Goal: Information Seeking & Learning: Learn about a topic

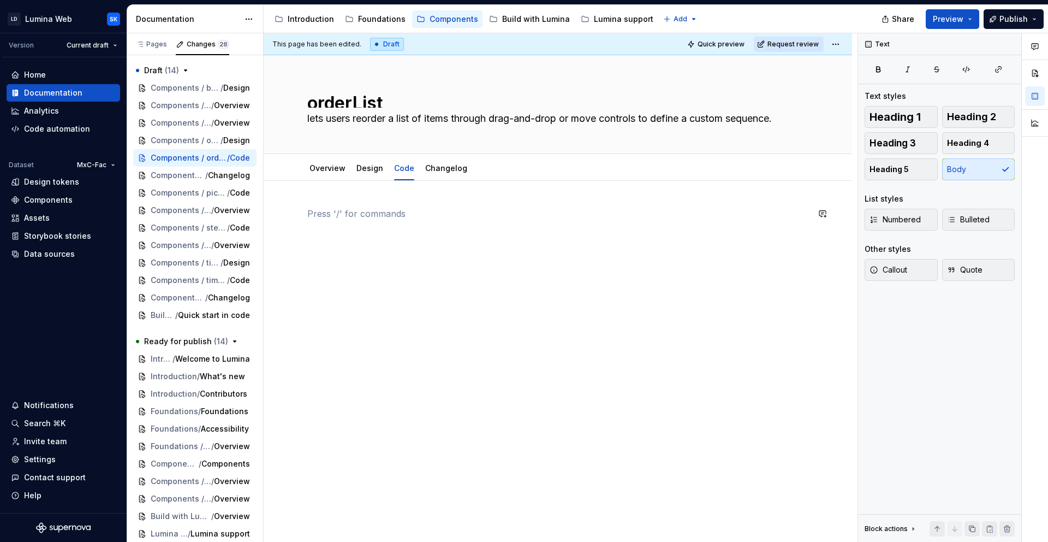
type textarea "*"
click at [163, 43] on div "Pages" at bounding box center [151, 44] width 32 height 9
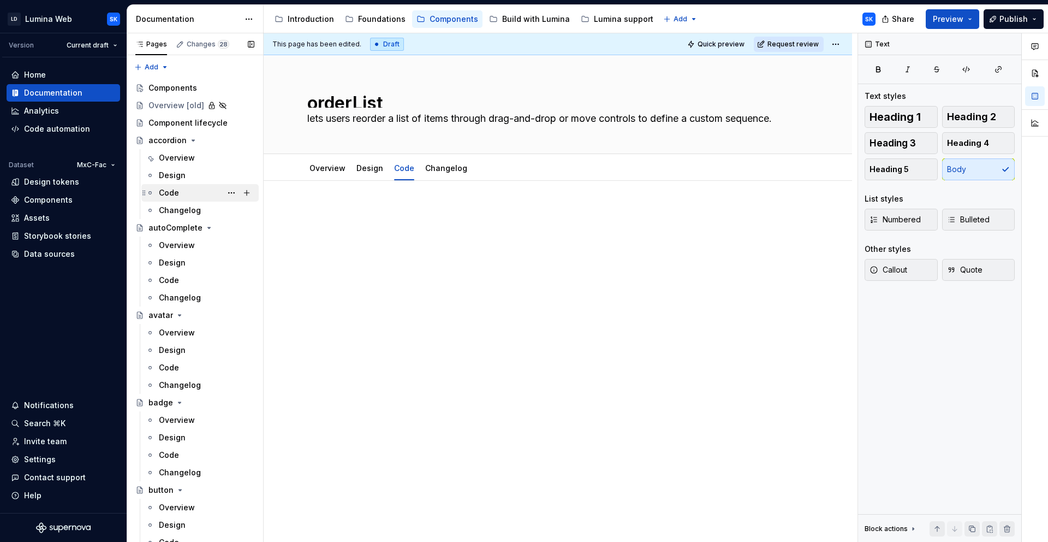
click at [181, 193] on div "Code" at bounding box center [207, 192] width 96 height 15
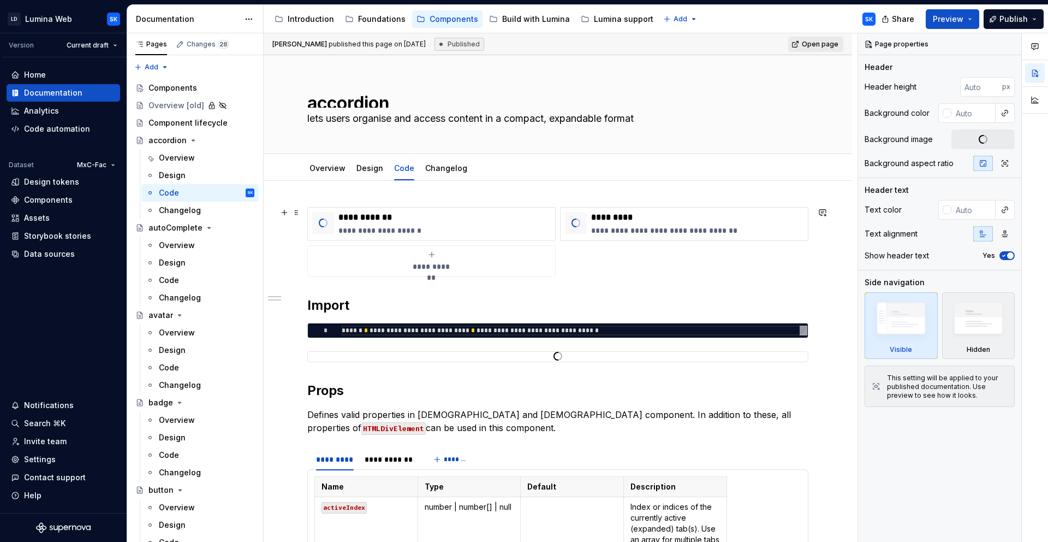
click at [628, 259] on div "**********" at bounding box center [557, 242] width 501 height 70
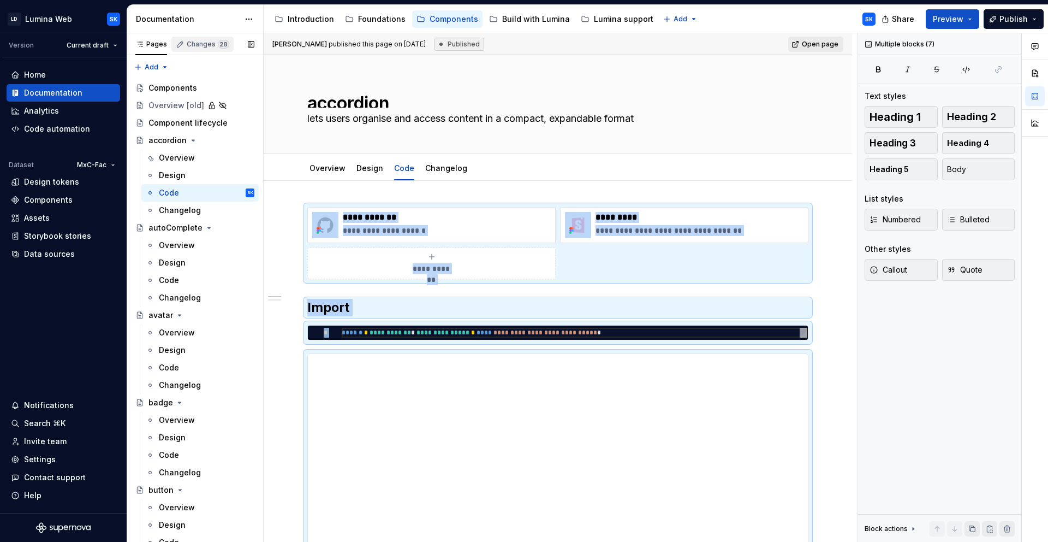
click at [205, 45] on div "Changes 28" at bounding box center [208, 44] width 43 height 9
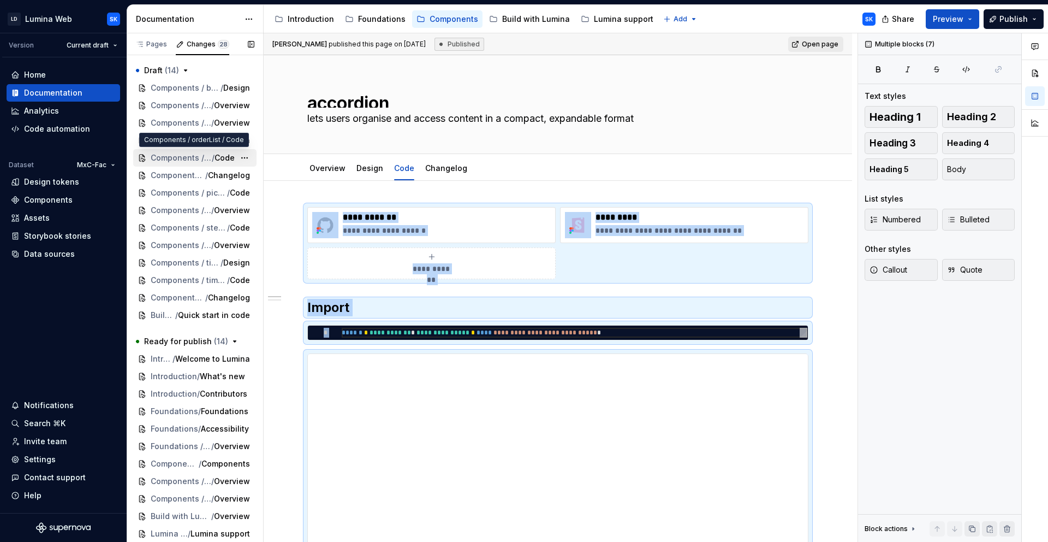
click at [197, 159] on span "Components / orderList" at bounding box center [181, 157] width 61 height 11
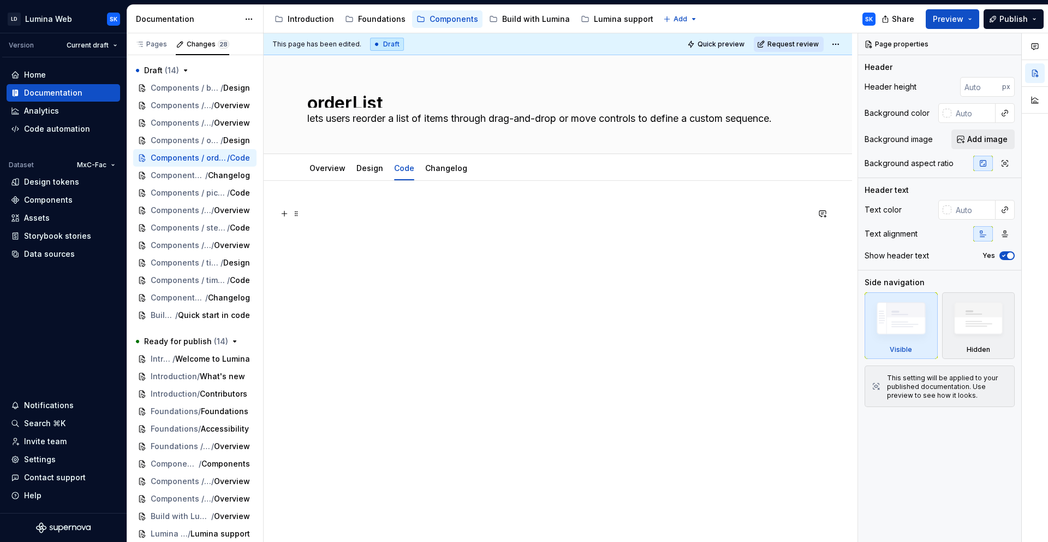
click at [428, 219] on p at bounding box center [557, 213] width 501 height 13
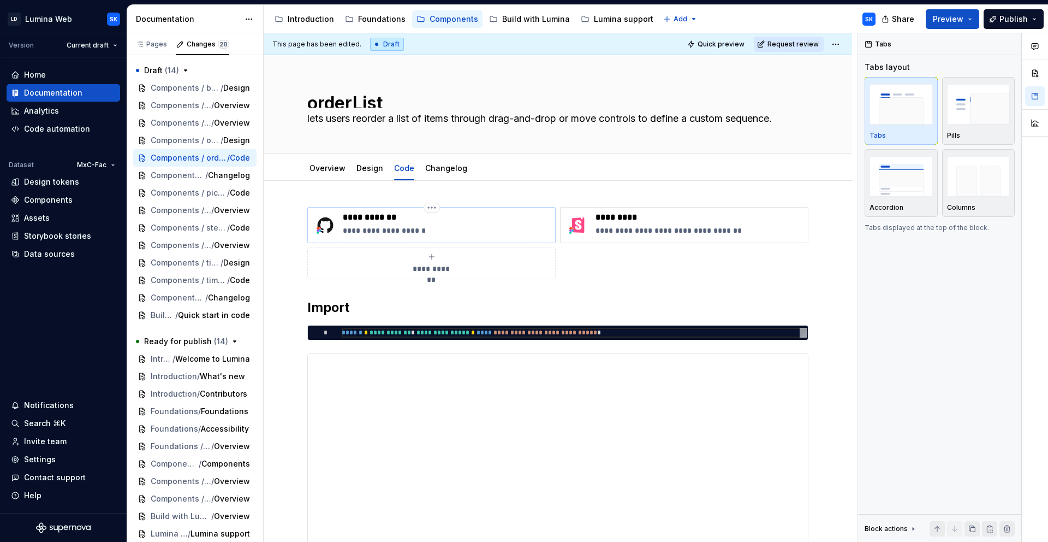
click at [393, 215] on p "**********" at bounding box center [447, 217] width 208 height 11
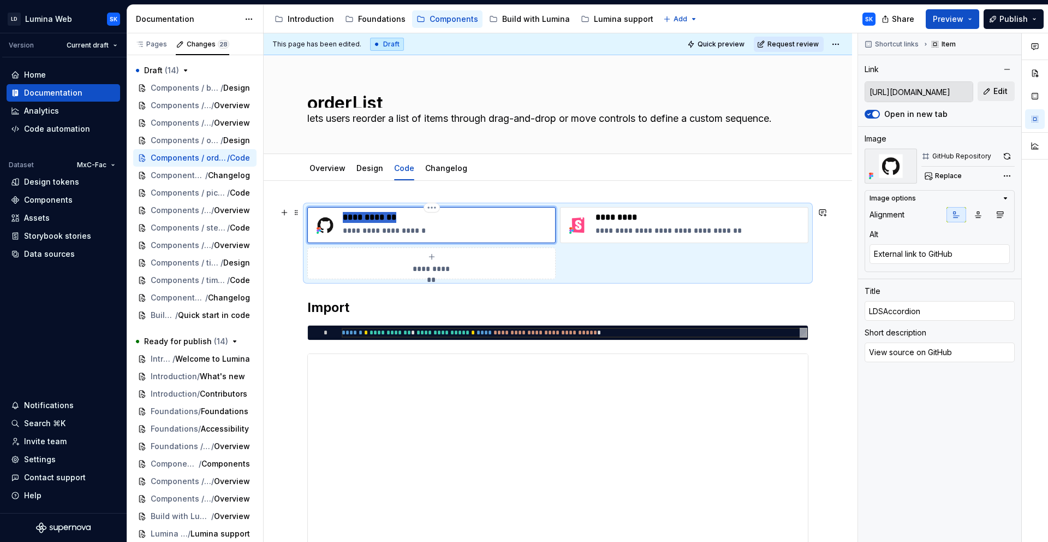
click at [393, 215] on p "**********" at bounding box center [447, 217] width 208 height 11
click at [370, 216] on p "**********" at bounding box center [447, 217] width 208 height 11
drag, startPoint x: 362, startPoint y: 216, endPoint x: 415, endPoint y: 221, distance: 53.7
click at [415, 221] on p "**********" at bounding box center [447, 217] width 208 height 11
type textarea "*"
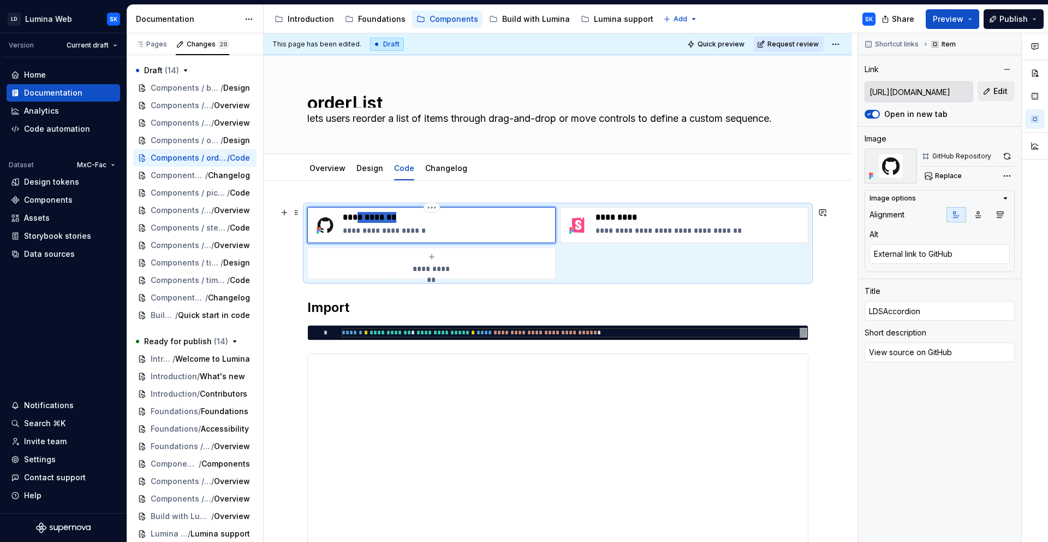
type input "LDSOrde"
type textarea "*"
type input "LDSOrder"
type textarea "*"
type input "LDSOrderL"
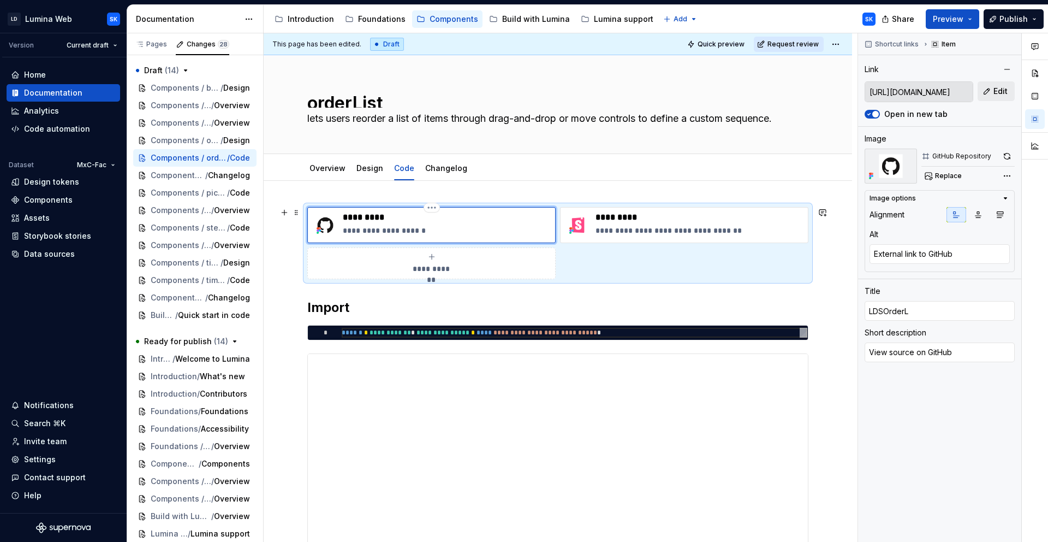
type textarea "*"
type input "LDSOrderLi"
type textarea "*"
type input "LDSOrderLis"
type textarea "*"
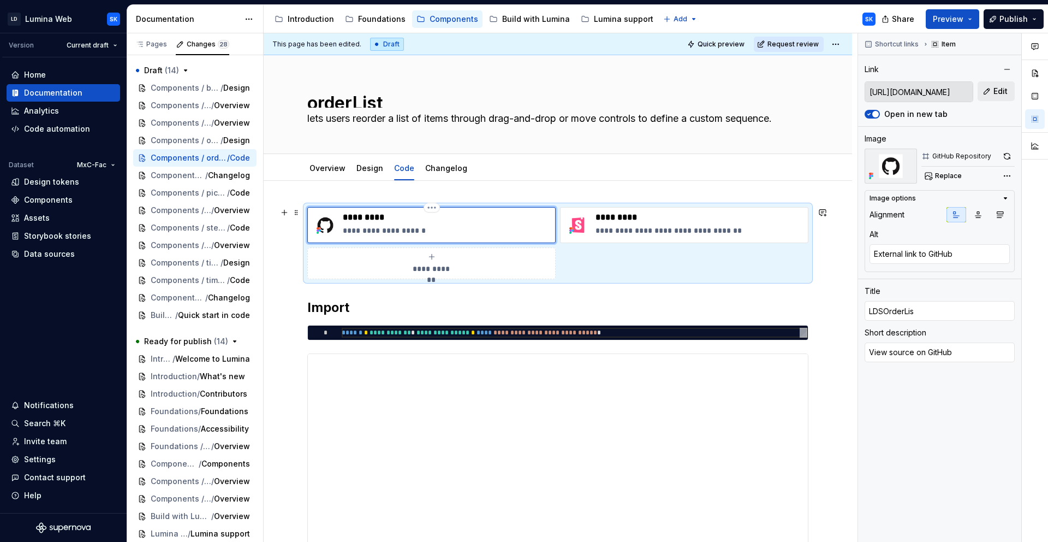
type input "LDSOrderList"
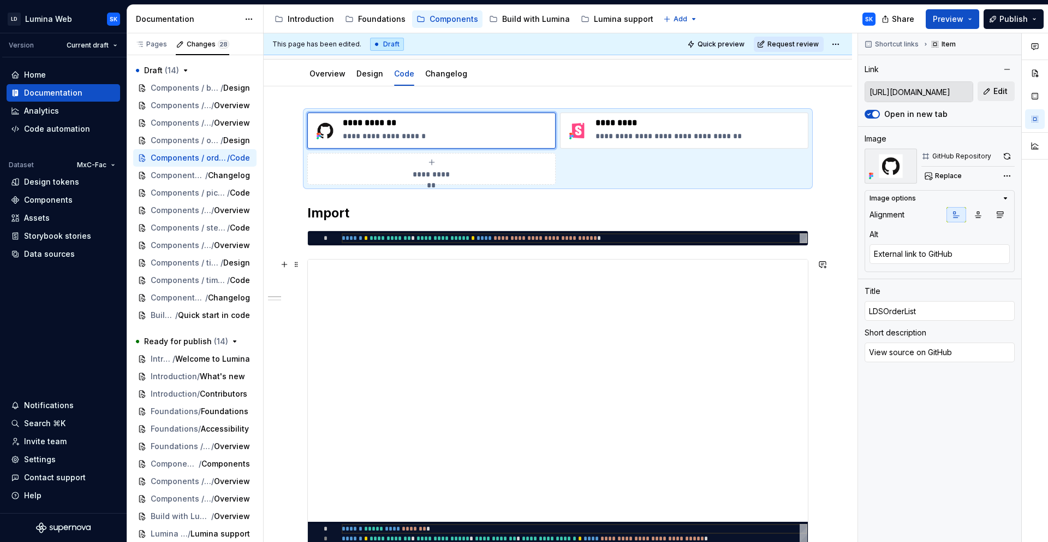
scroll to position [106, 0]
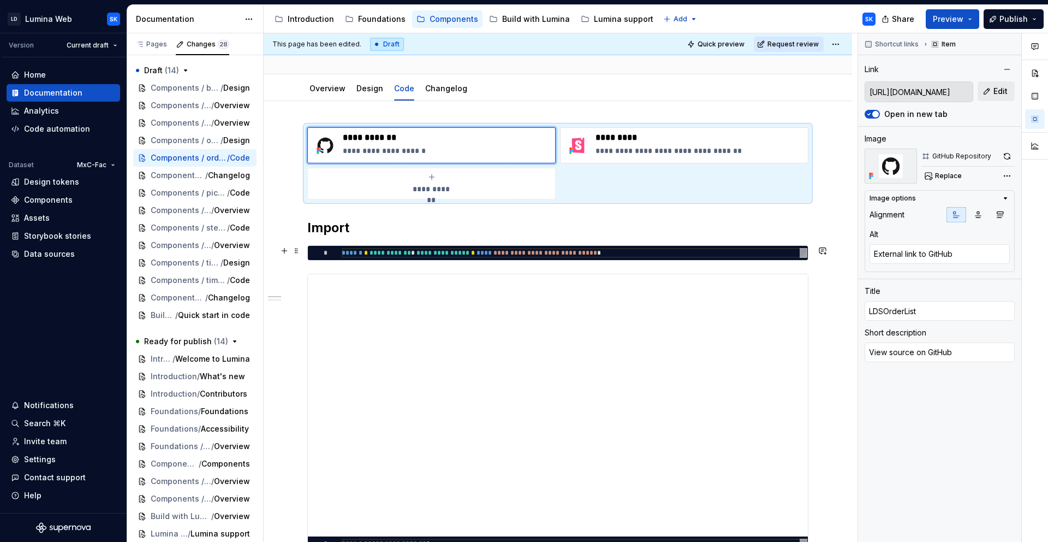
click at [399, 252] on div "**********" at bounding box center [575, 253] width 466 height 10
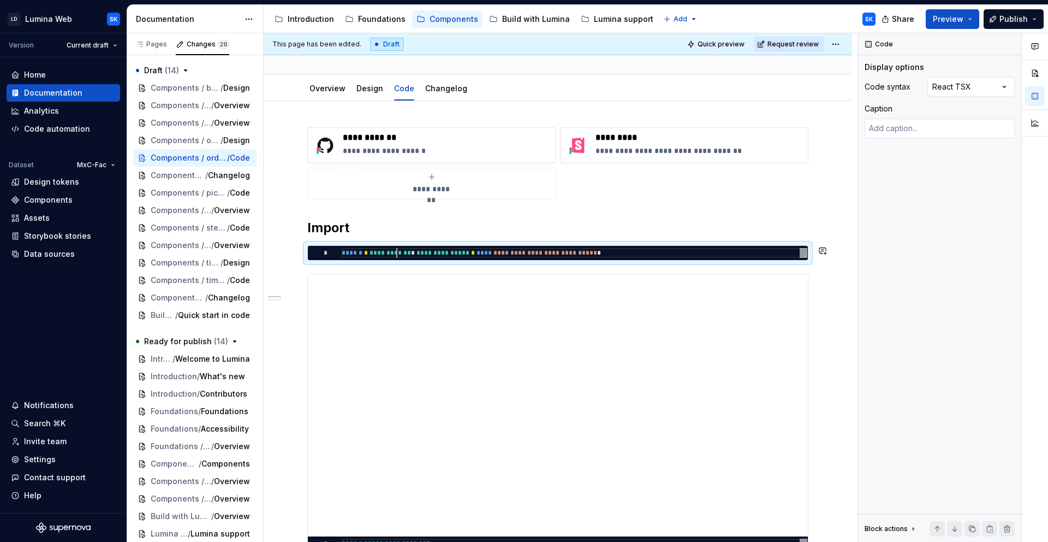
type textarea "*"
type textarea "**********"
type textarea "*"
click at [406, 251] on div "**********" at bounding box center [575, 253] width 466 height 10
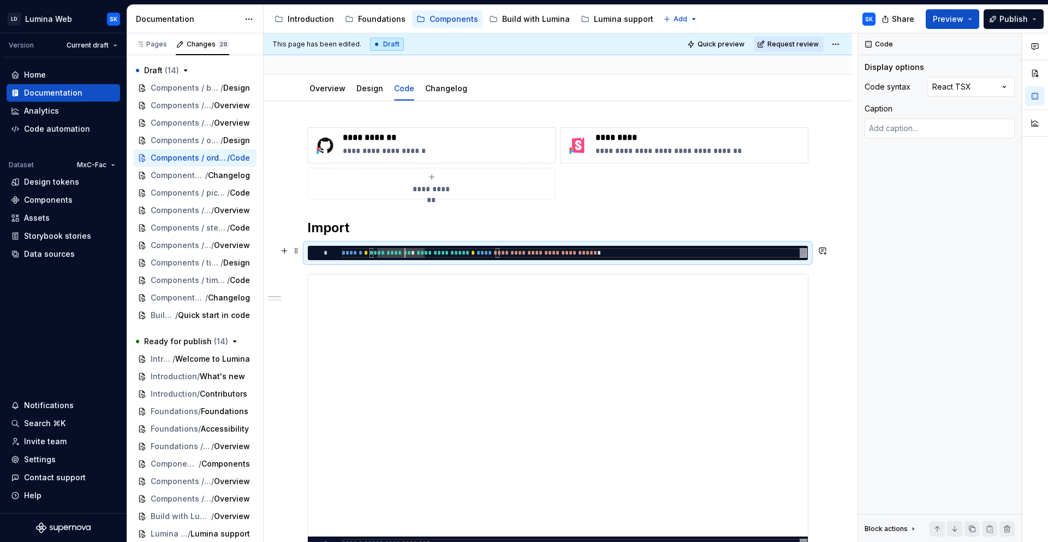
click at [406, 251] on div "**********" at bounding box center [575, 253] width 466 height 10
type textarea "**********"
type textarea "*"
type textarea "**********"
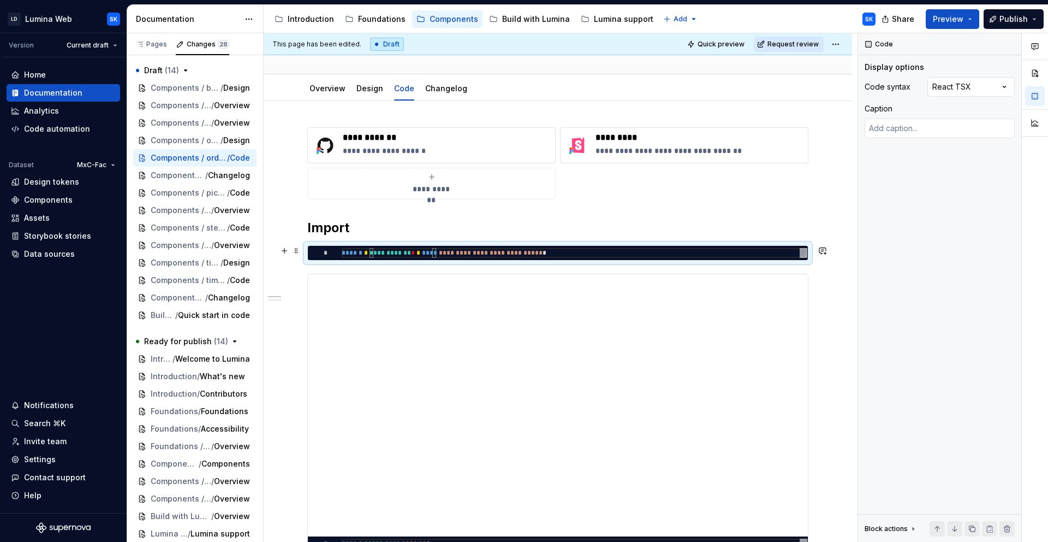
type textarea "*"
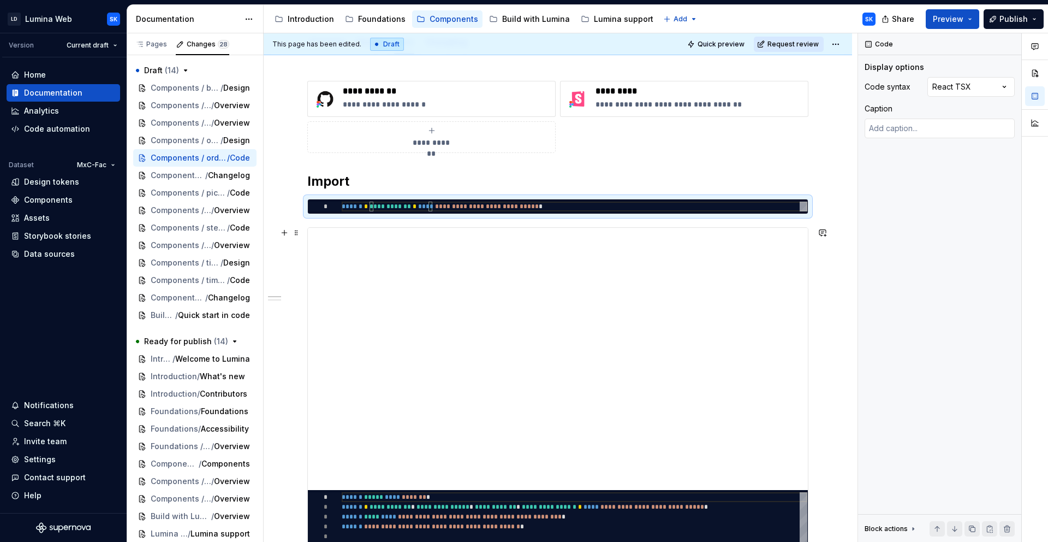
scroll to position [190, 0]
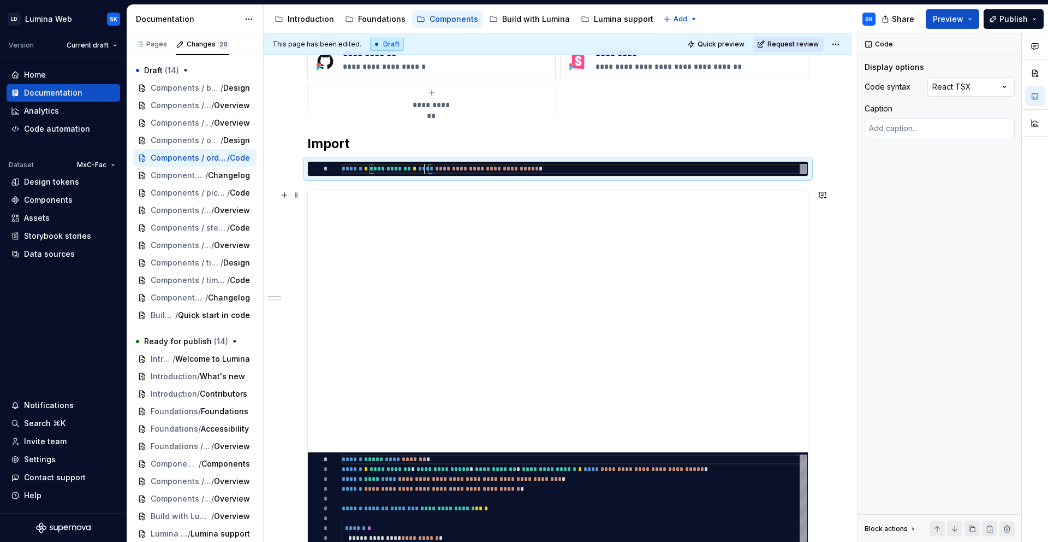
type textarea "**********"
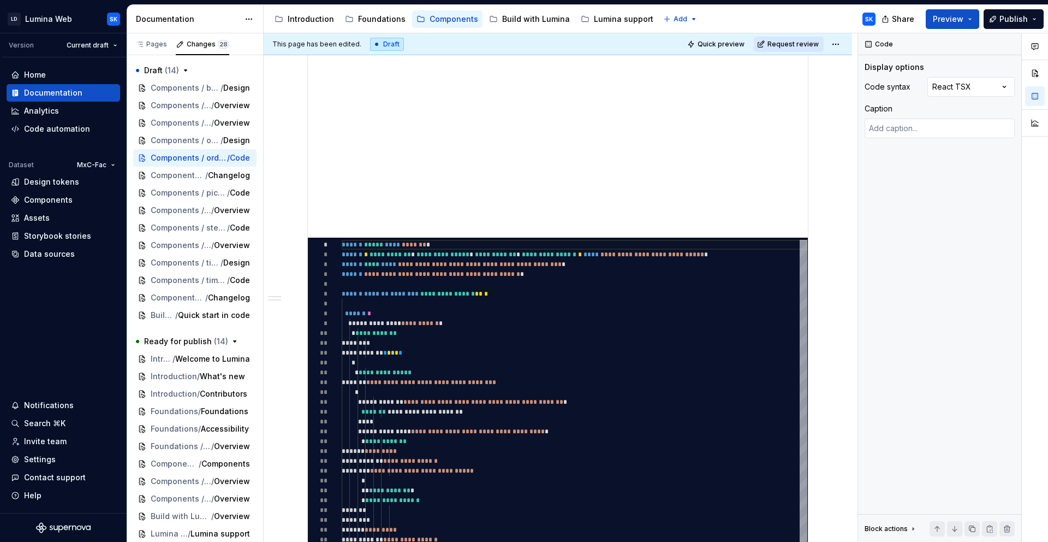
scroll to position [442, 0]
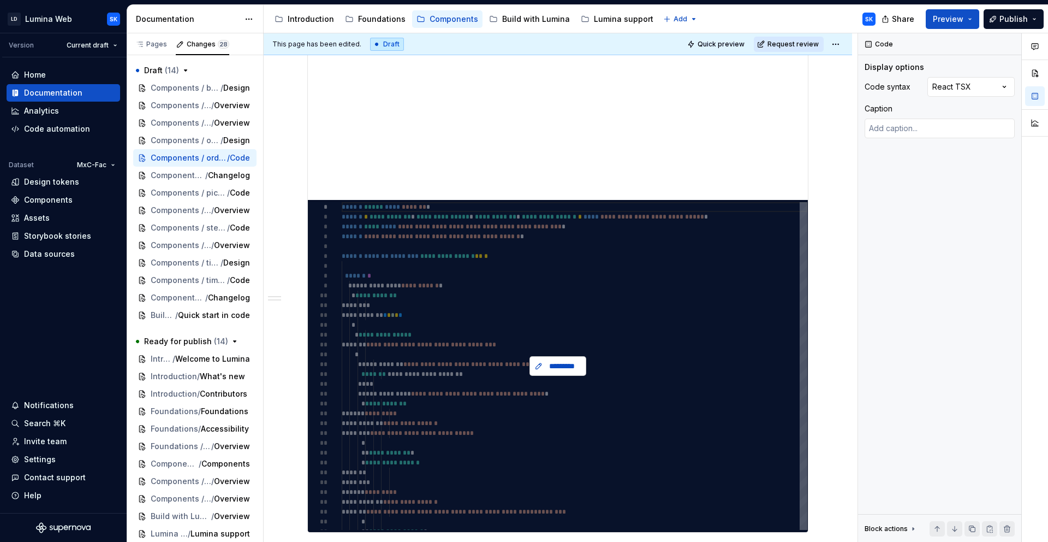
click at [565, 356] on button "*********" at bounding box center [558, 366] width 57 height 20
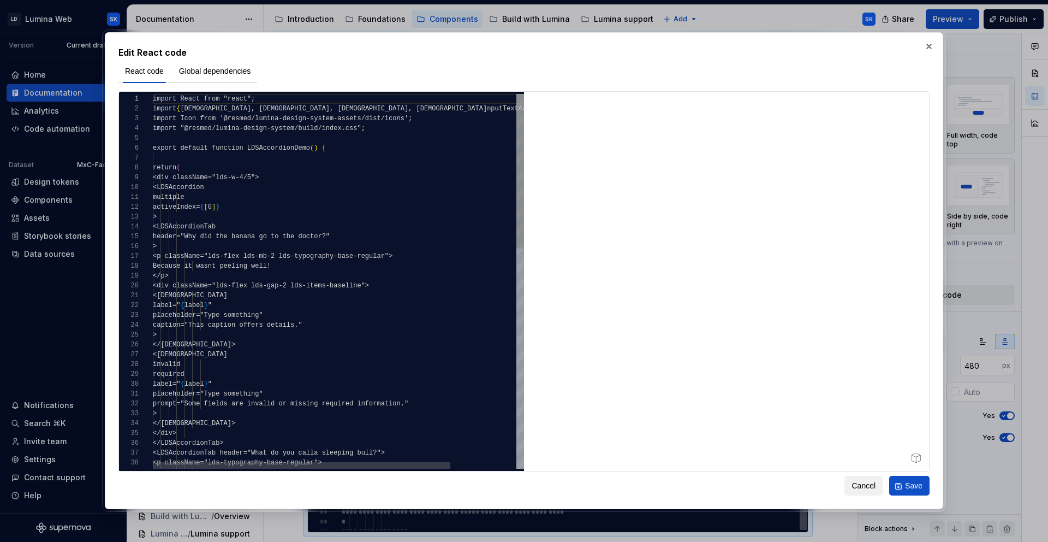
type textarea "*"
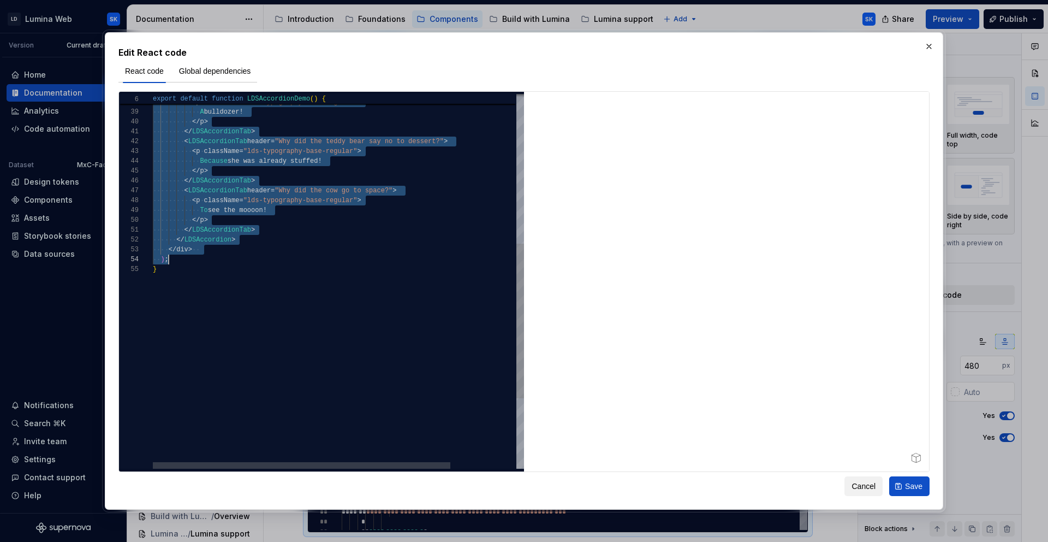
scroll to position [88, 83]
drag, startPoint x: 176, startPoint y: 186, endPoint x: 237, endPoint y: 238, distance: 80.2
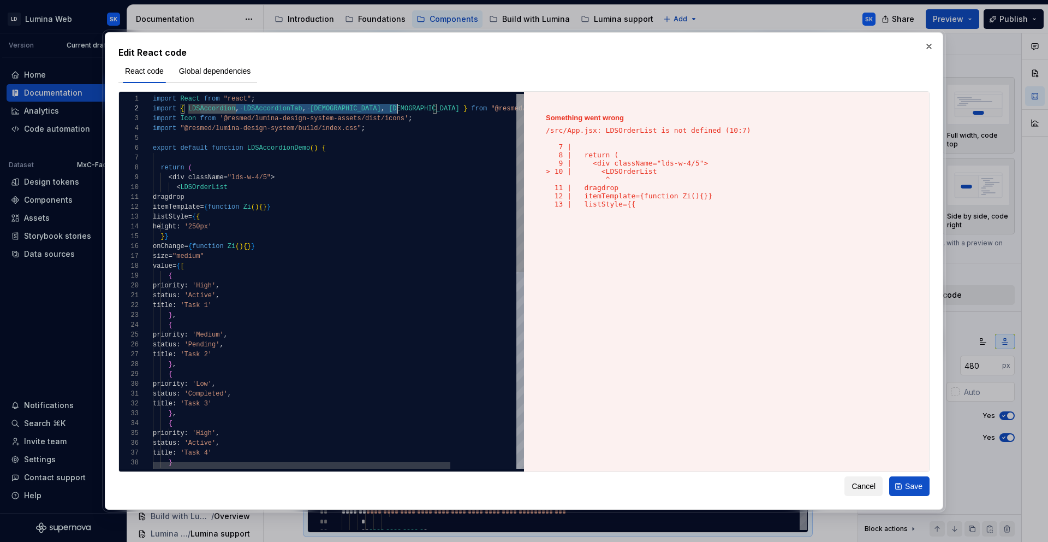
scroll to position [10, 276]
drag, startPoint x: 200, startPoint y: 109, endPoint x: 430, endPoint y: 105, distance: 229.9
click at [430, 105] on div "title : 'Task 4' } ] } status : 'Active' , priority : 'High' , } , { status : '…" at bounding box center [379, 487] width 453 height 787
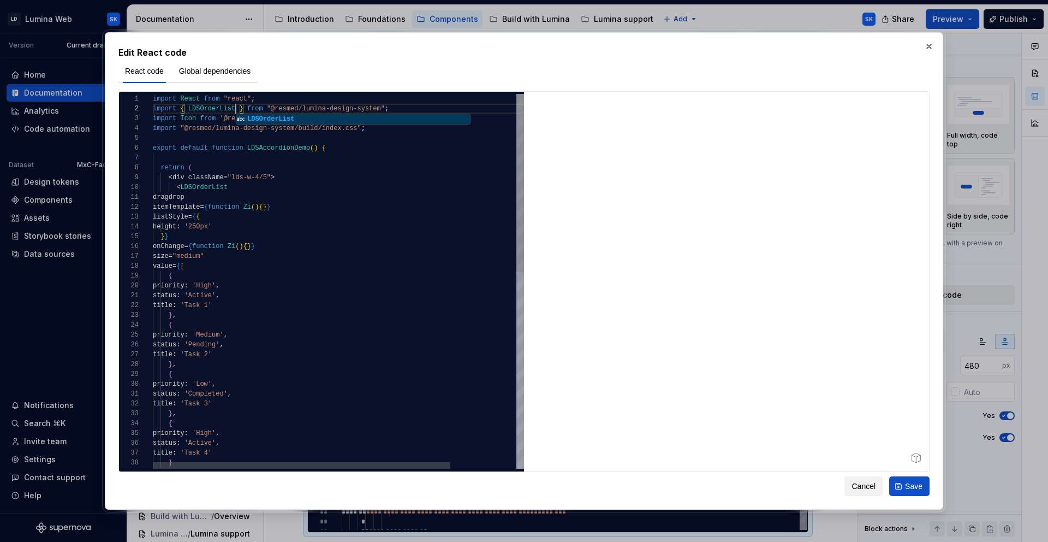
scroll to position [10, 83]
click at [390, 130] on div "title : 'Task 4' } ] } status : 'Active' , priority : 'High' , } , { status : '…" at bounding box center [379, 487] width 453 height 787
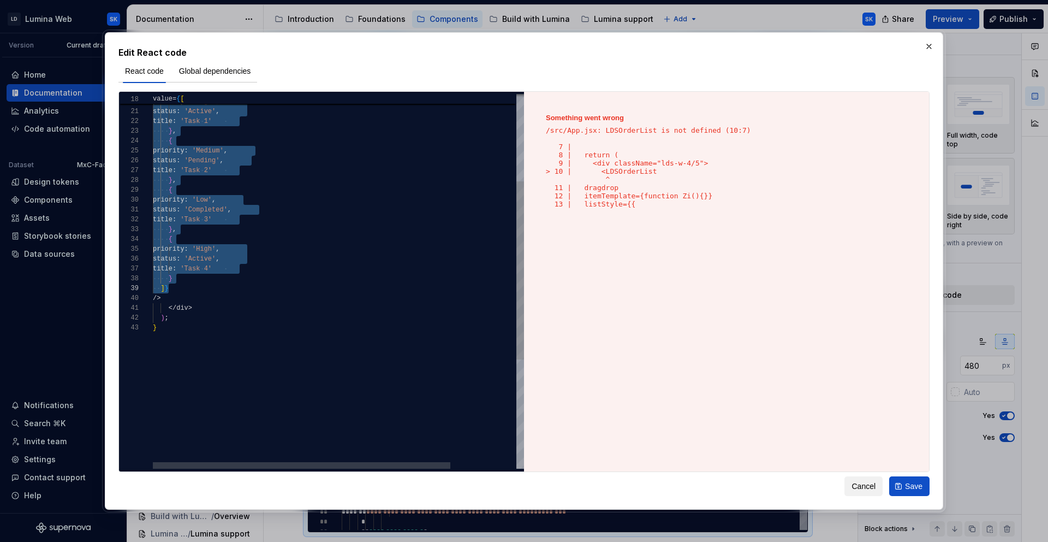
scroll to position [0, 8]
drag, startPoint x: 160, startPoint y: 197, endPoint x: 227, endPoint y: 295, distance: 119.0
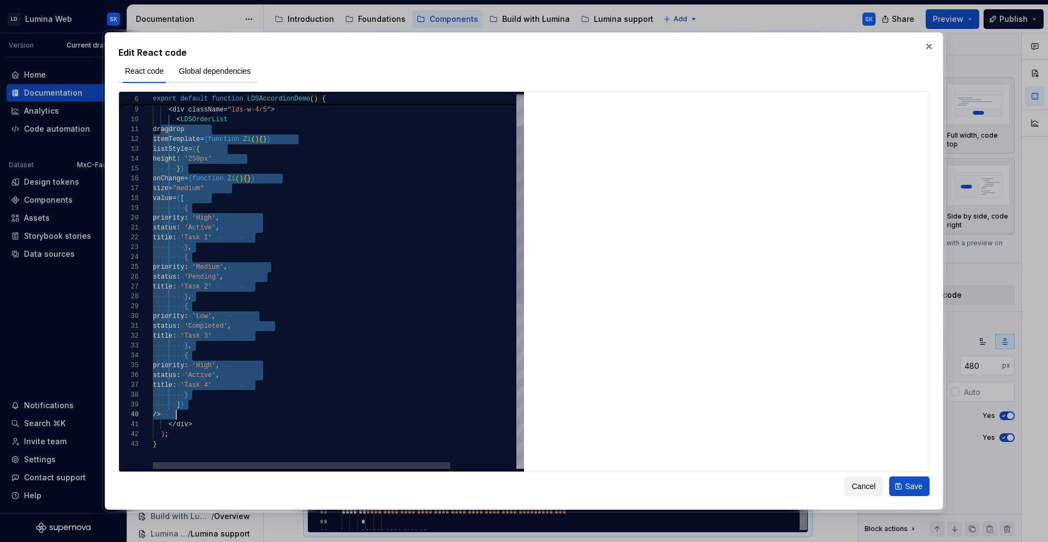
scroll to position [0, 32]
click at [241, 128] on div "title : 'Task 4' } ] } status : 'Active' , priority : 'High' , } , { status : '…" at bounding box center [379, 419] width 453 height 787
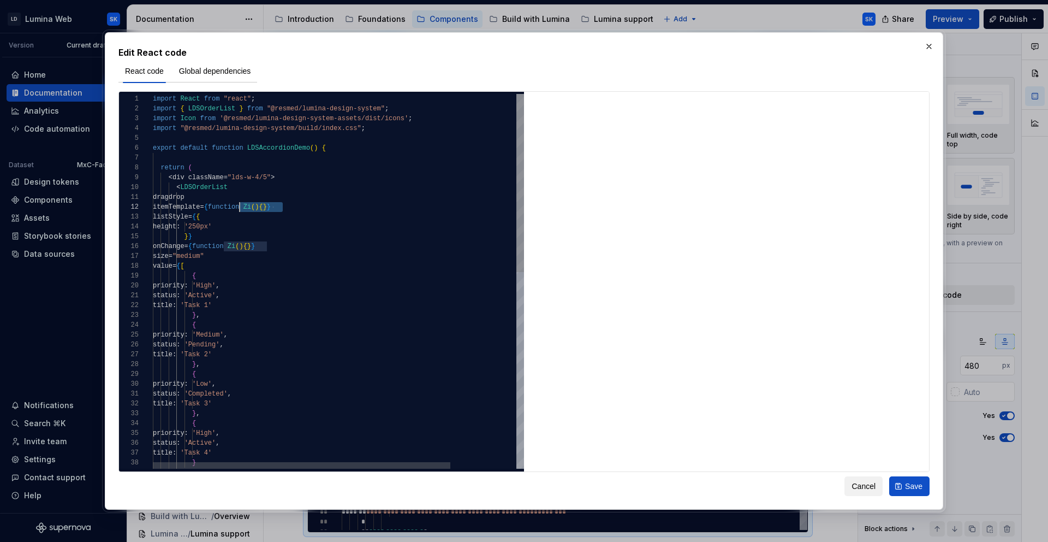
scroll to position [10, 87]
drag, startPoint x: 283, startPoint y: 206, endPoint x: 242, endPoint y: 209, distance: 41.0
click at [241, 209] on div "title : 'Task 4' } ] } status : 'Active' , priority : 'High' , } , { status : '…" at bounding box center [379, 487] width 453 height 787
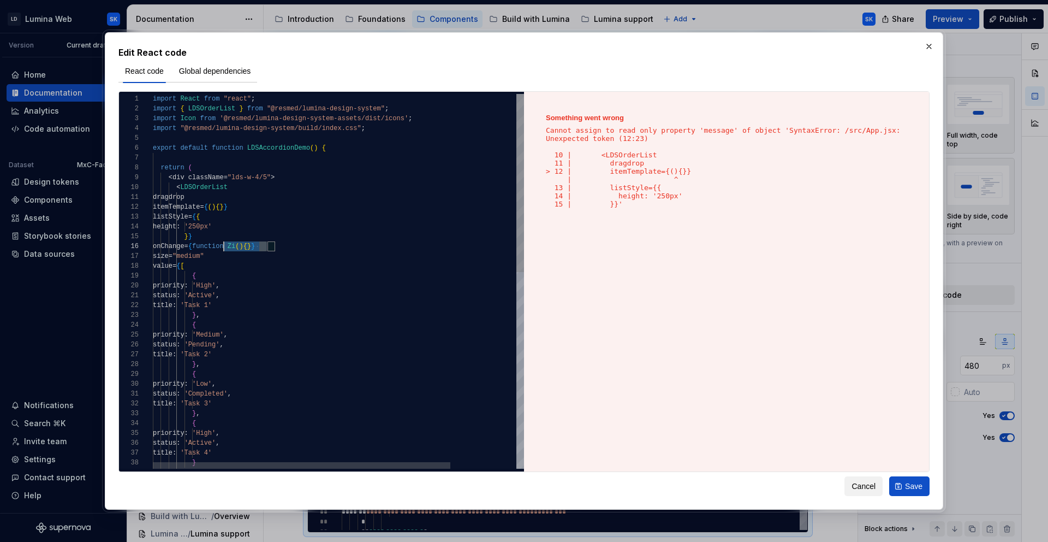
scroll to position [49, 71]
drag, startPoint x: 266, startPoint y: 247, endPoint x: 263, endPoint y: 241, distance: 6.7
click at [225, 246] on div "title : 'Task 4' } ] } status : 'Active' , priority : 'High' , } , { status : '…" at bounding box center [379, 487] width 453 height 787
click at [256, 255] on div "title : 'Task 4' } ] } status : 'Active' , priority : 'High' , } , { status : '…" at bounding box center [379, 487] width 453 height 787
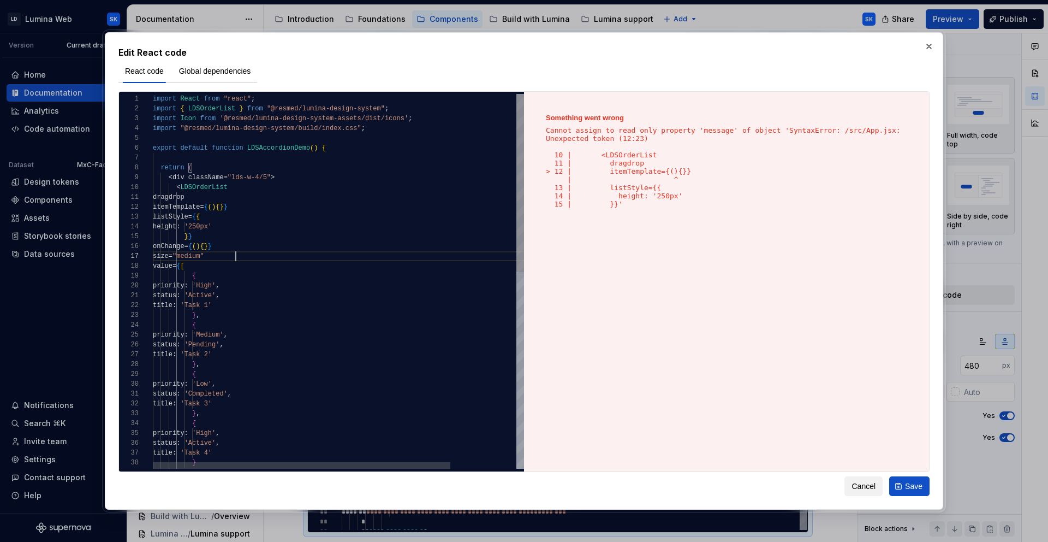
click at [272, 151] on div "title : 'Task 4' } ] } status : 'Active' , priority : 'High' , } , { status : '…" at bounding box center [379, 487] width 453 height 787
click at [366, 228] on div "title : 'Task 4' } ] } status : 'Active' , priority : 'High' , } , { status : '…" at bounding box center [379, 487] width 453 height 787
click at [263, 217] on div "title : 'Task 4' } ] } status : 'Active' , priority : 'High' , } , { status : '…" at bounding box center [379, 487] width 453 height 787
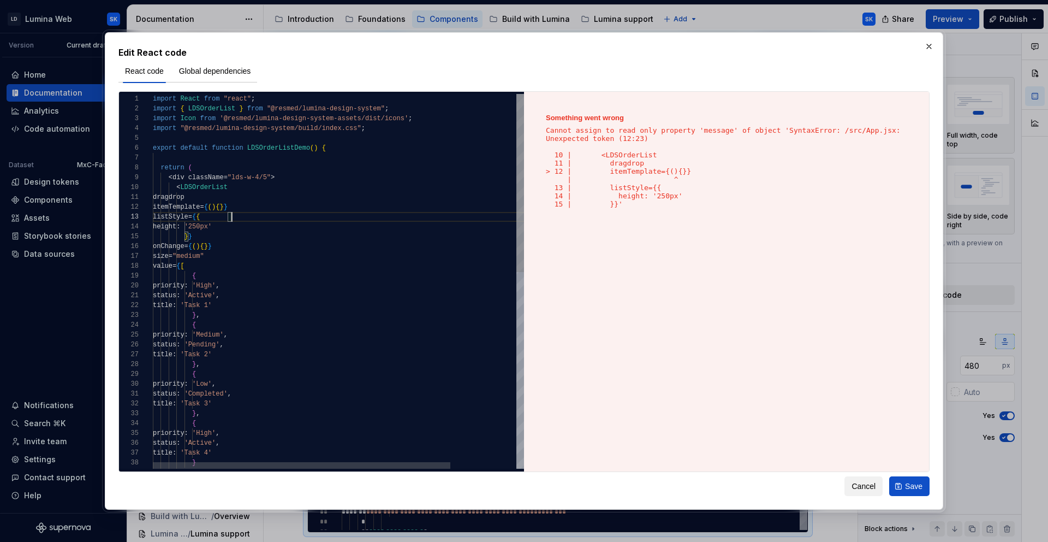
scroll to position [20, 79]
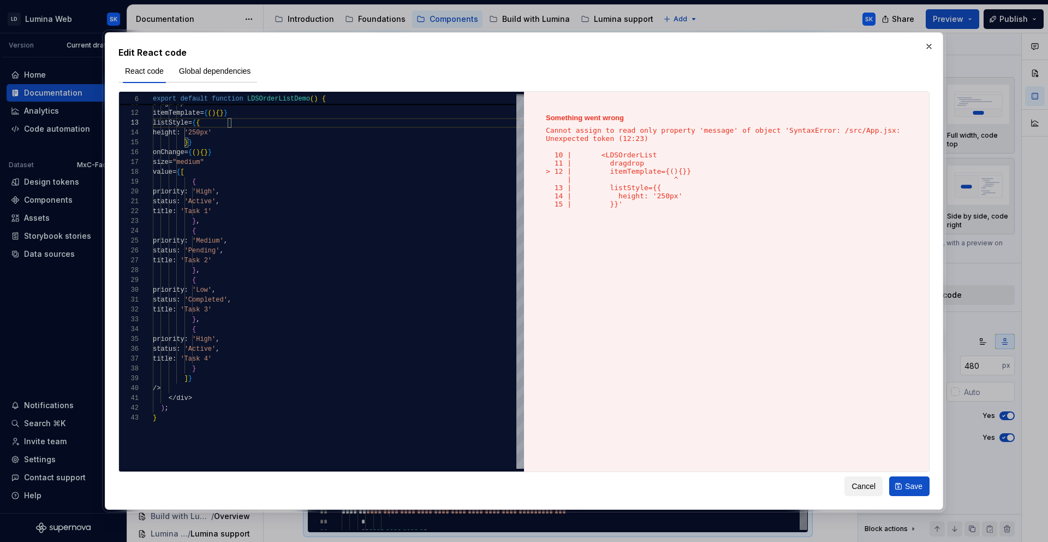
type textarea "**********"
type textarea "*"
type textarea "**********"
click at [357, 313] on div "title : 'Task 4' } ] } status : 'Active' , priority : 'High' , } , { status : '…" at bounding box center [379, 393] width 453 height 787
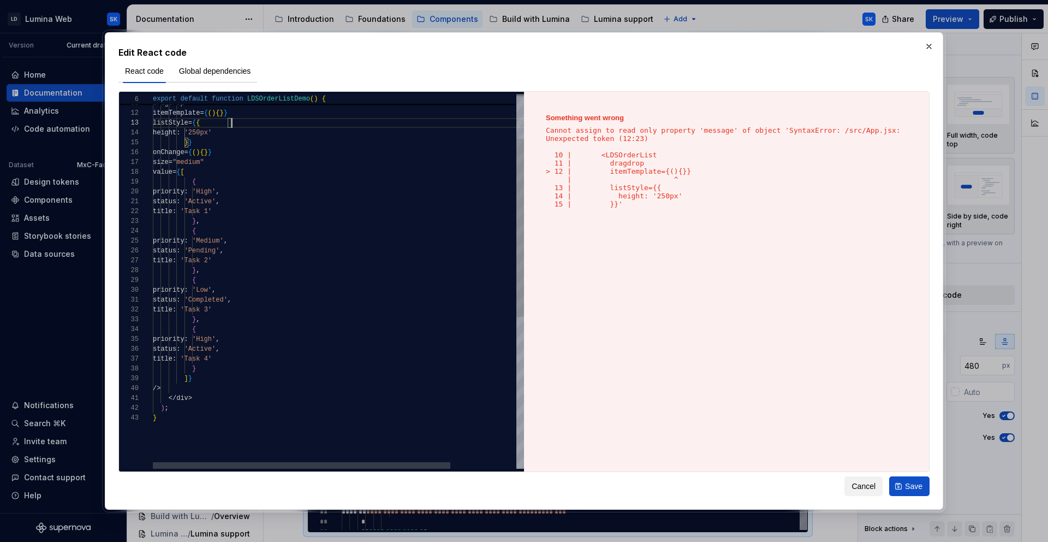
scroll to position [10, 106]
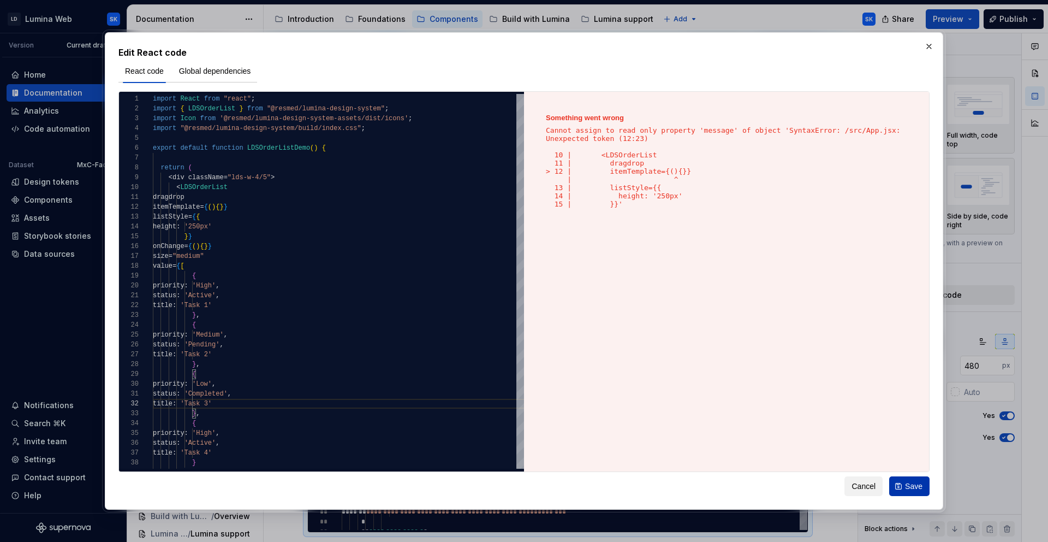
click at [908, 485] on span "Save" at bounding box center [913, 485] width 17 height 11
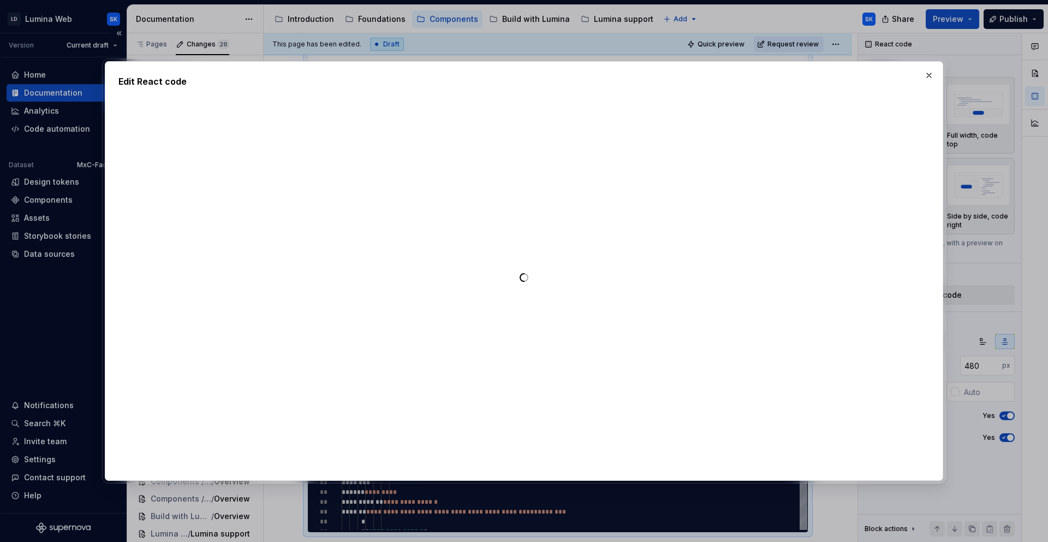
type textarea "*"
type textarea "**********"
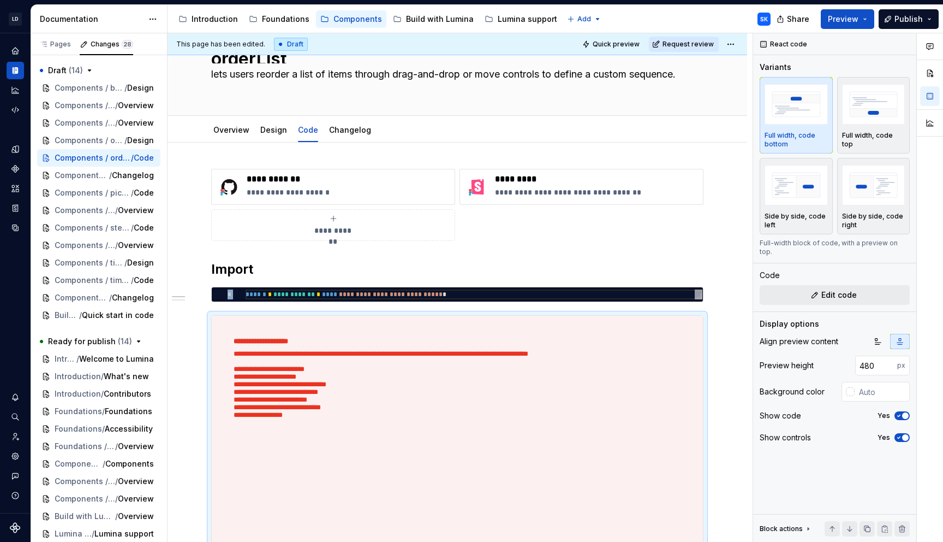
scroll to position [0, 0]
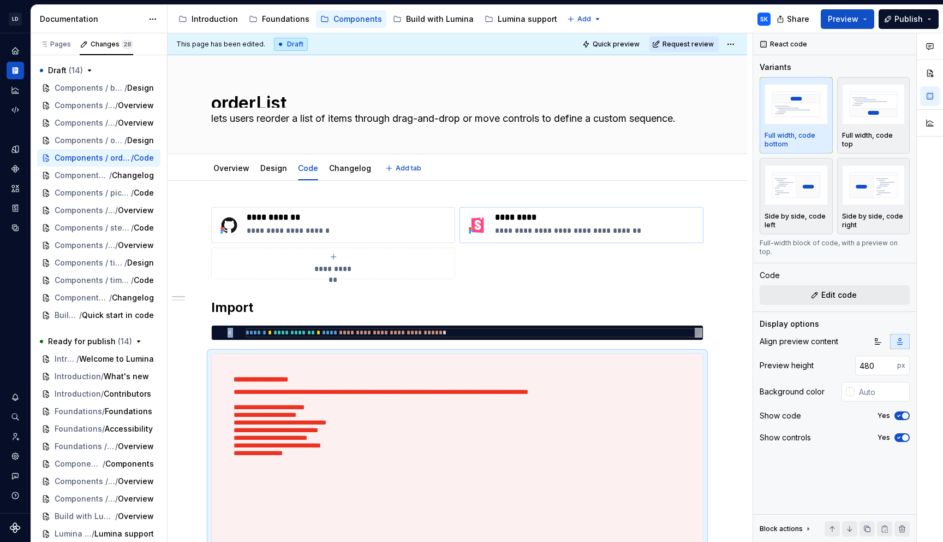
type textarea "*"
click at [611, 259] on div "**********" at bounding box center [457, 243] width 492 height 72
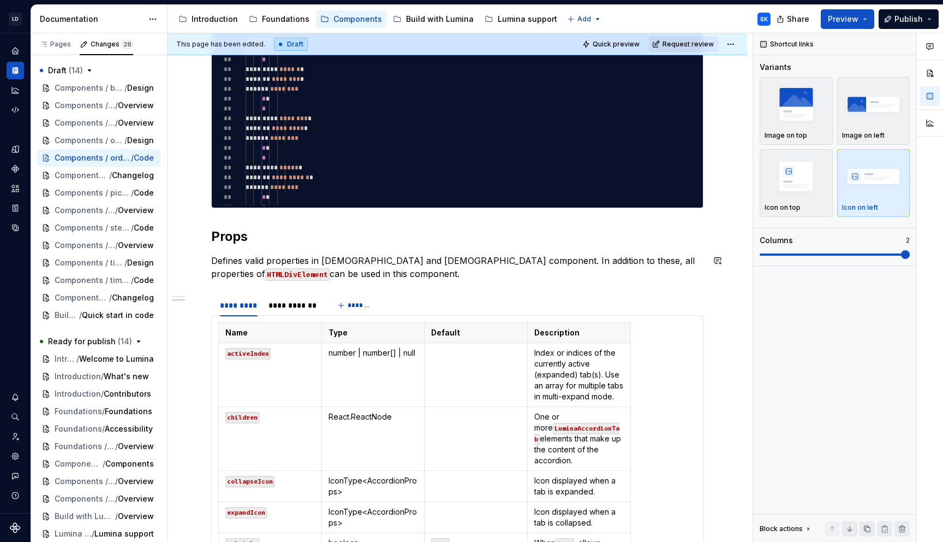
scroll to position [801, 0]
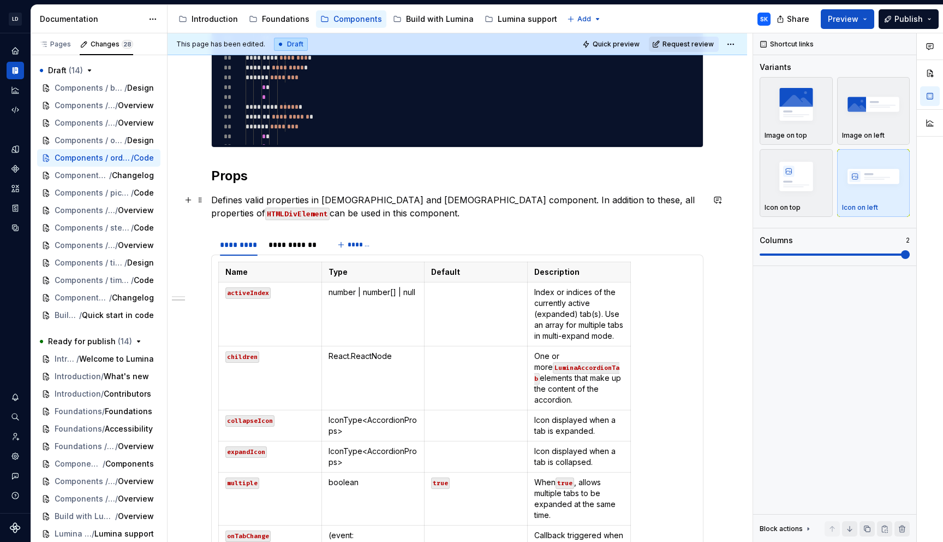
click at [357, 199] on p "Defines valid properties in [DEMOGRAPHIC_DATA] and [DEMOGRAPHIC_DATA] component…" at bounding box center [457, 206] width 492 height 26
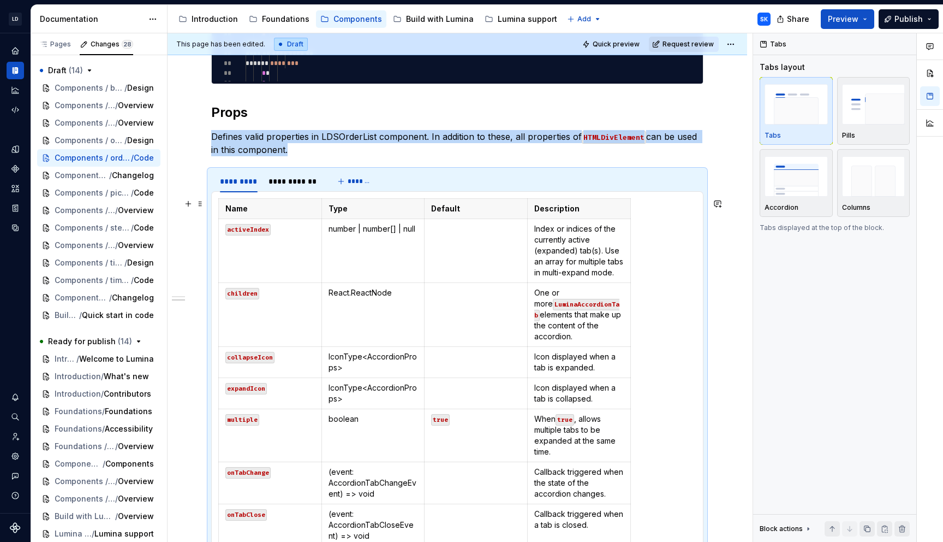
scroll to position [852, 0]
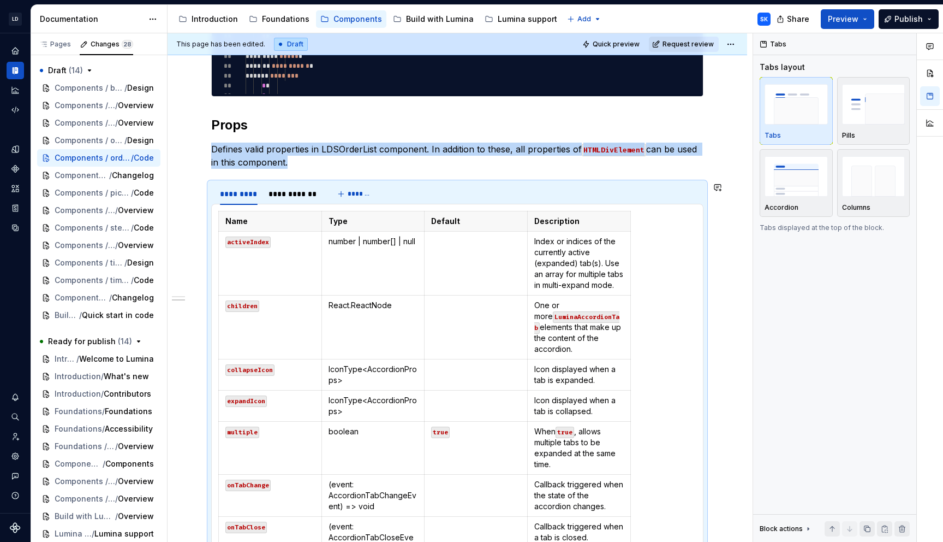
click at [300, 167] on p "Defines valid properties in LDSOrderList component. In addition to these, all p…" at bounding box center [457, 155] width 492 height 26
click at [306, 159] on p "Defines valid properties in LDSOrderList component. In addition to these, all p…" at bounding box center [457, 155] width 492 height 26
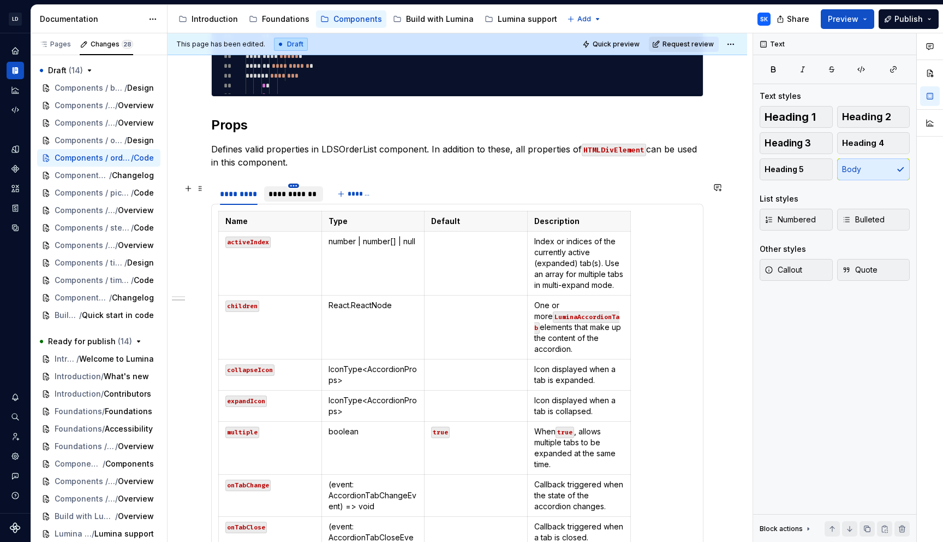
click at [296, 185] on html "LD Lumina Web SK Dataset MxC-Fac Documentation Accessibility guide for tree Pag…" at bounding box center [471, 271] width 943 height 542
click at [335, 270] on div "Delete tab" at bounding box center [337, 275] width 93 height 17
click at [340, 193] on div "********* *******" at bounding box center [457, 194] width 492 height 22
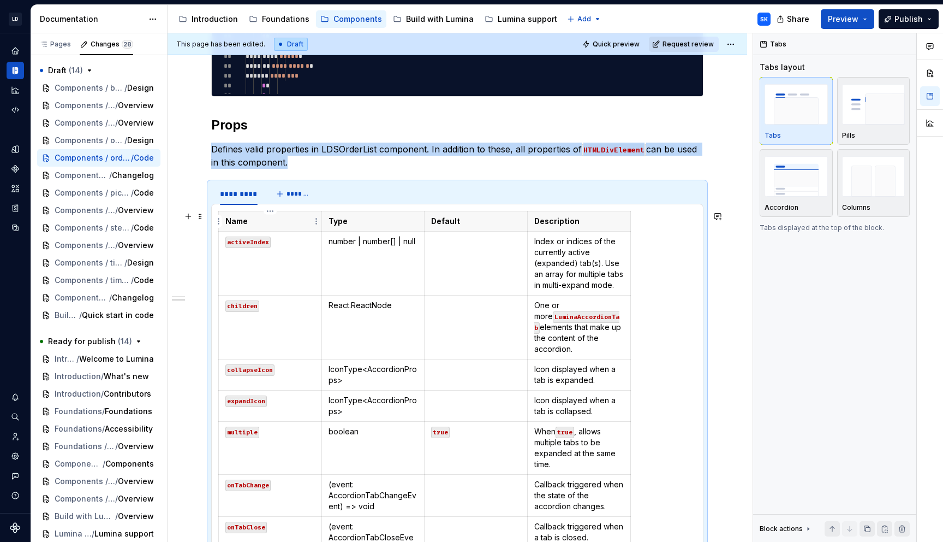
click at [253, 218] on p "Name" at bounding box center [270, 221] width 90 height 11
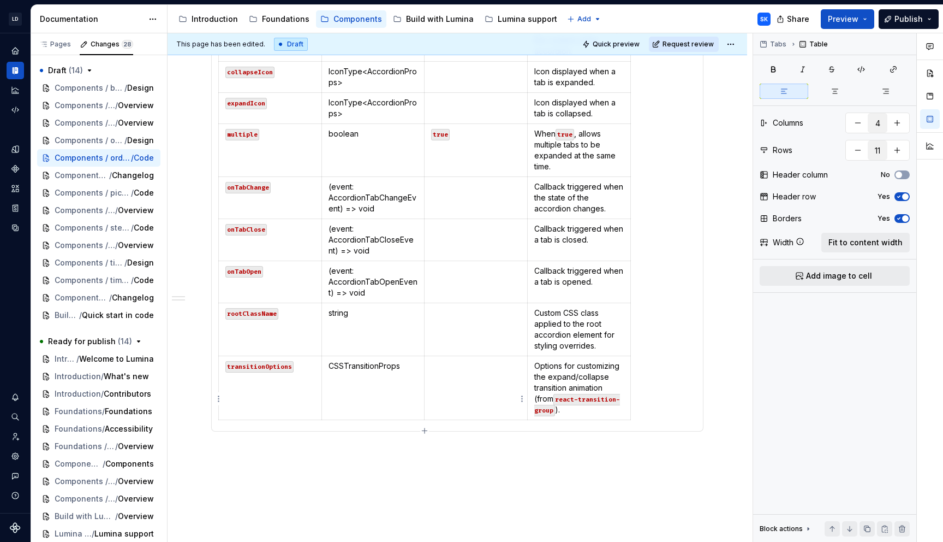
scroll to position [1233, 0]
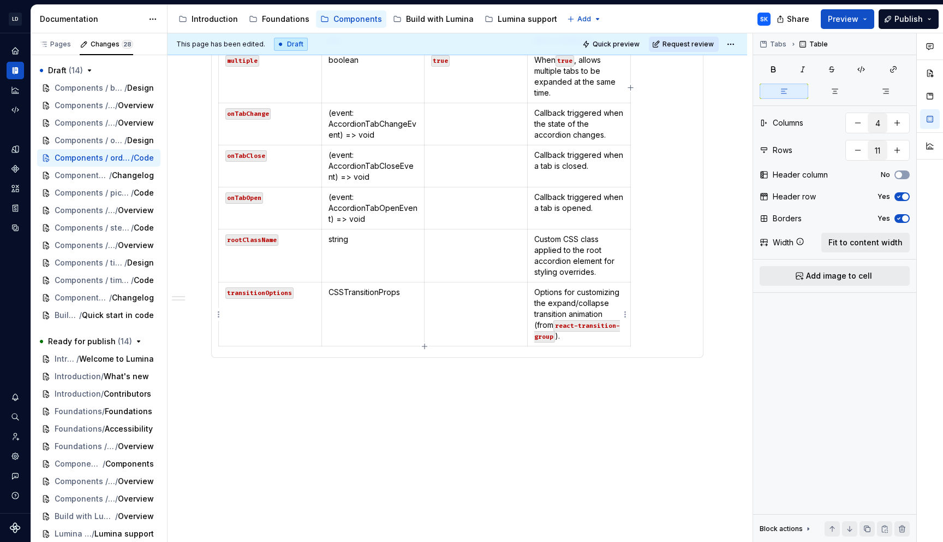
click at [579, 340] on p "Options for customizing the expand/collapse transition animation (from react-tr…" at bounding box center [579, 314] width 90 height 55
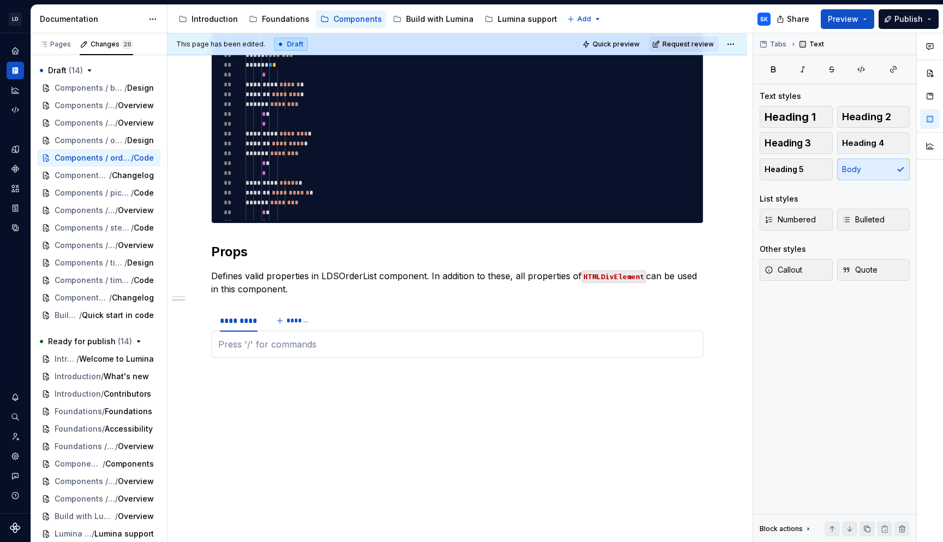
scroll to position [724, 0]
click at [290, 292] on p "Defines valid properties in LDSOrderList component. In addition to these, all p…" at bounding box center [457, 283] width 492 height 26
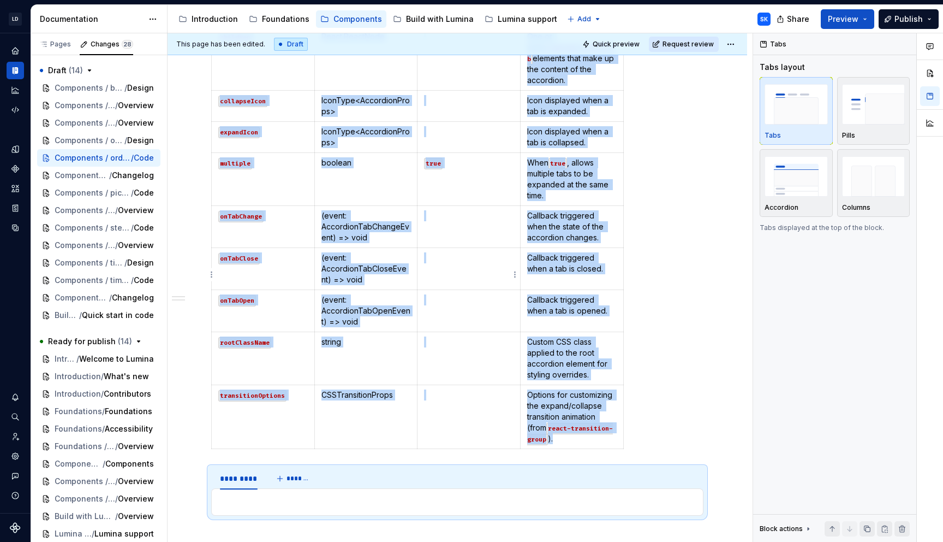
scroll to position [1186, 0]
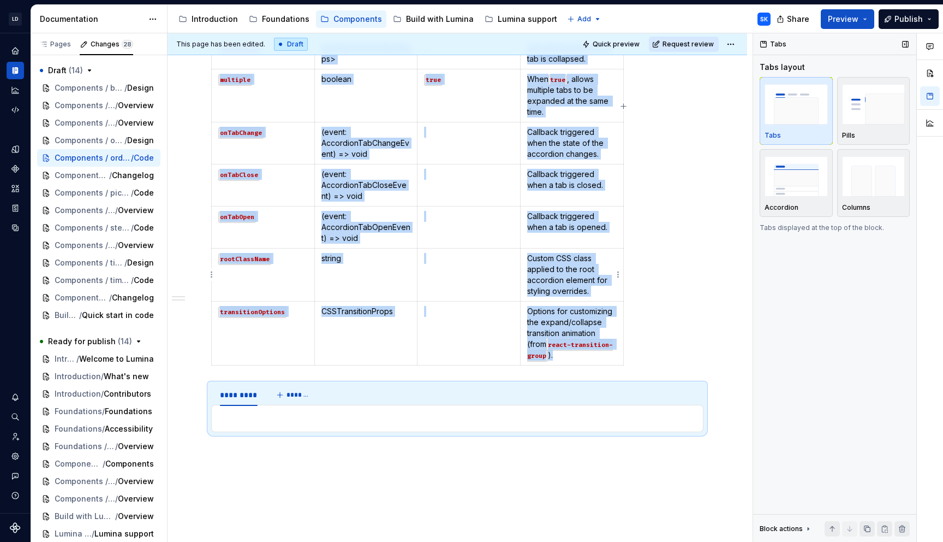
click at [578, 276] on p "Custom CSS class applied to the root accordion element for styling overrides." at bounding box center [572, 275] width 90 height 44
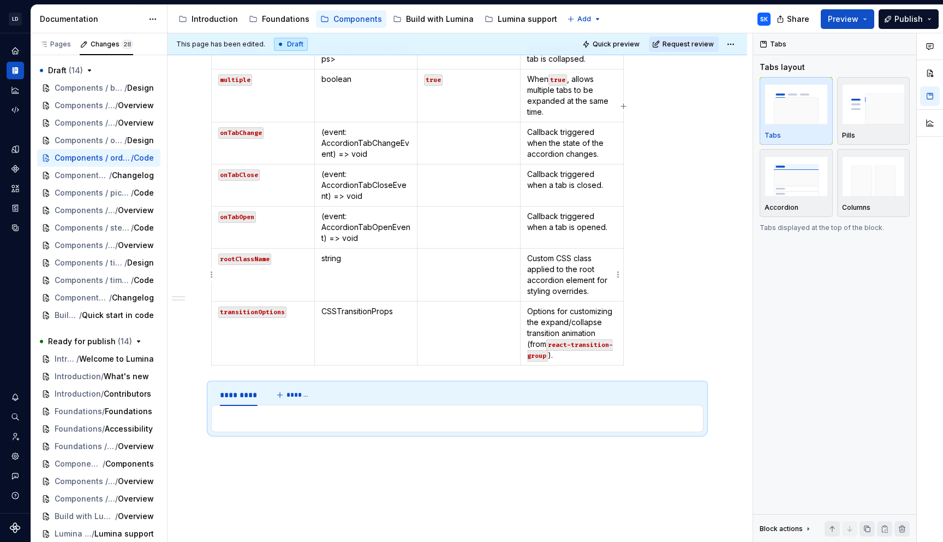
click at [598, 253] on p "Custom CSS class applied to the root accordion element for styling overrides." at bounding box center [572, 275] width 90 height 44
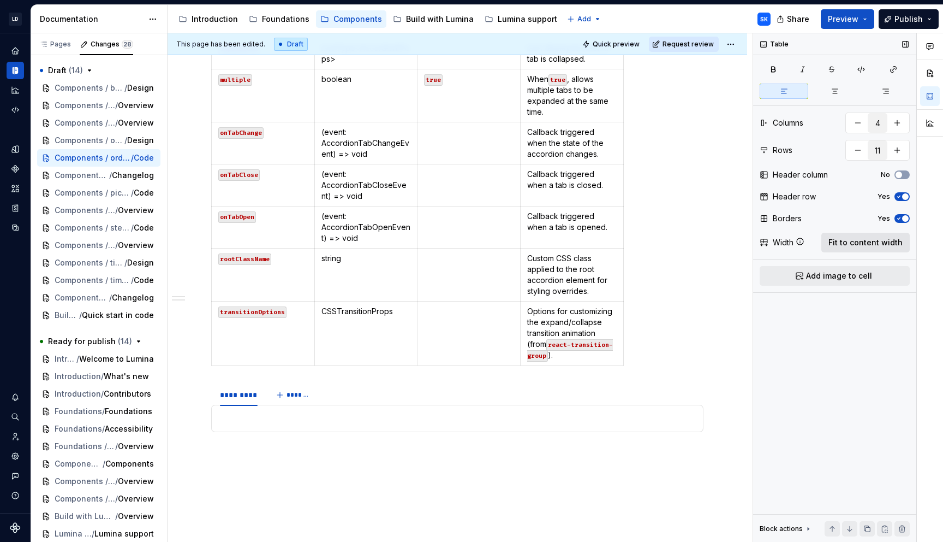
click at [868, 242] on span "Fit to content width" at bounding box center [866, 242] width 74 height 11
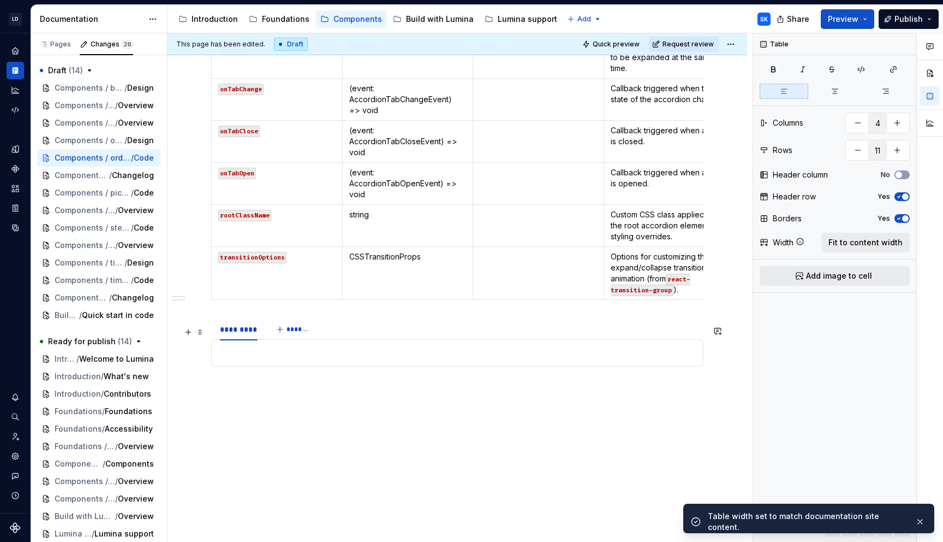
click at [360, 332] on div "********* *******" at bounding box center [457, 329] width 492 height 22
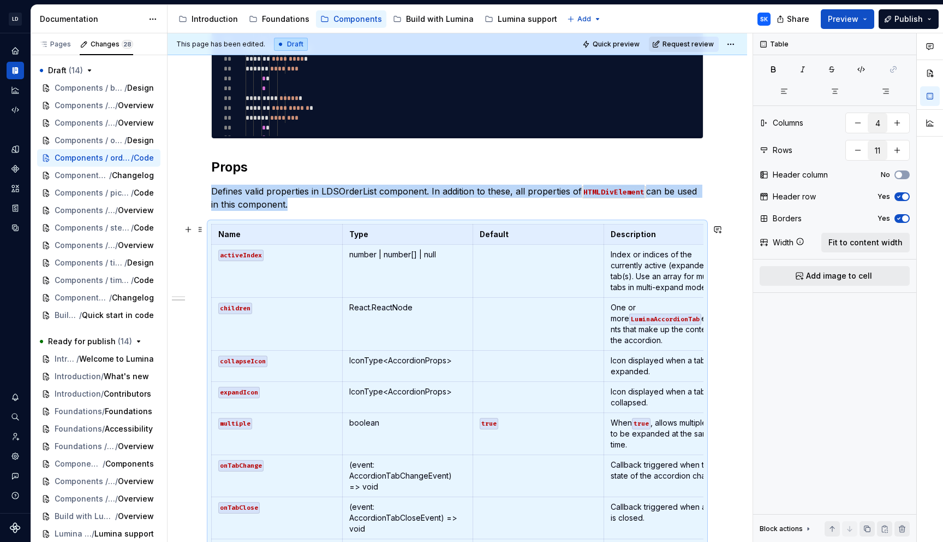
scroll to position [817, 0]
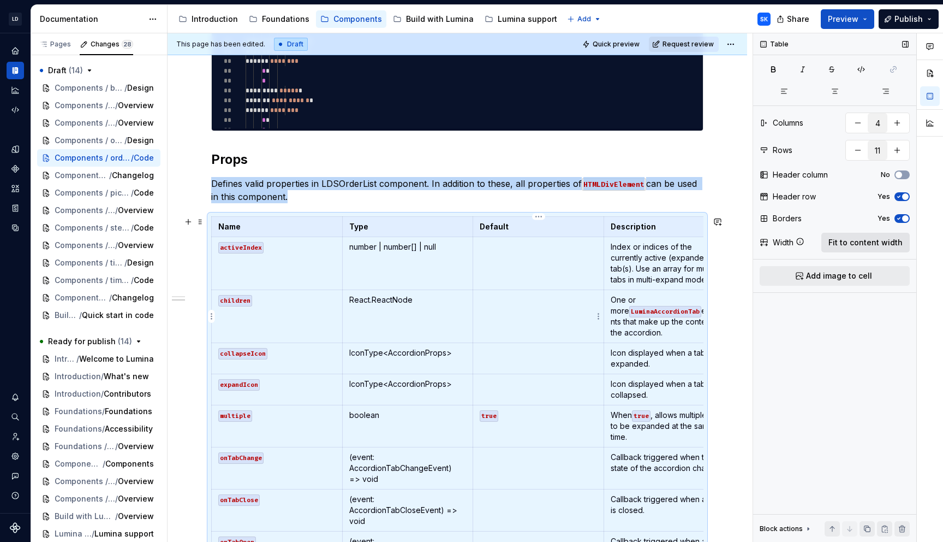
click at [854, 243] on span "Fit to content width" at bounding box center [866, 242] width 74 height 11
click at [875, 246] on span "Fit to content width" at bounding box center [866, 242] width 74 height 11
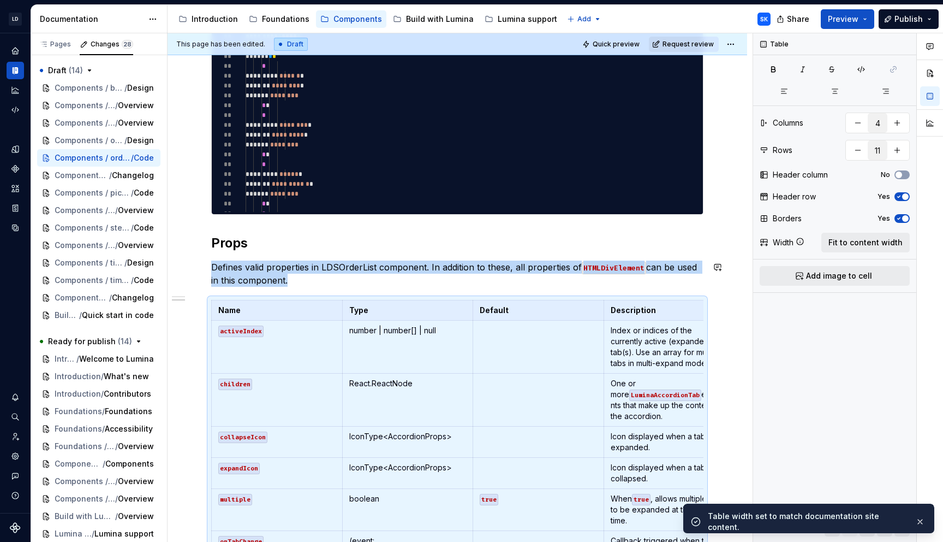
scroll to position [733, 0]
click at [373, 275] on p "Defines valid properties in LDSOrderList component. In addition to these, all p…" at bounding box center [457, 274] width 492 height 26
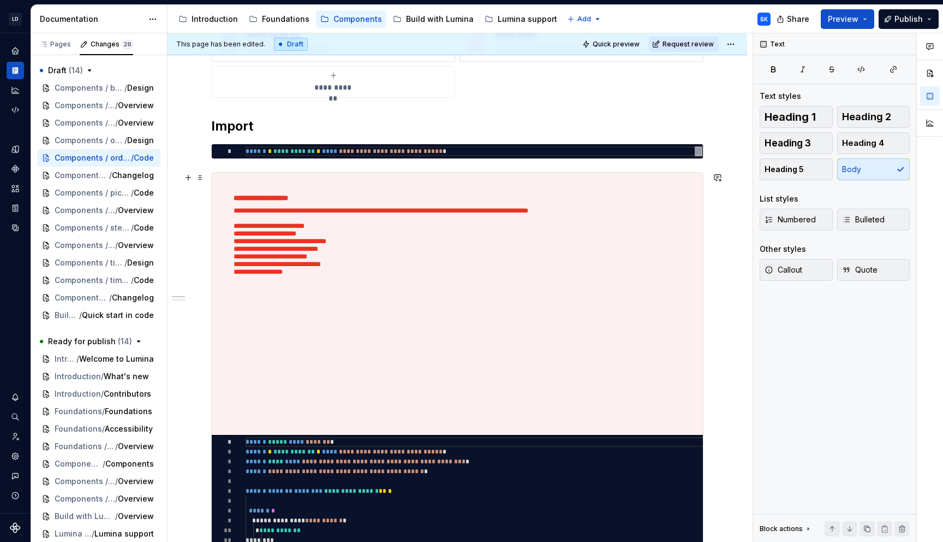
scroll to position [5, 0]
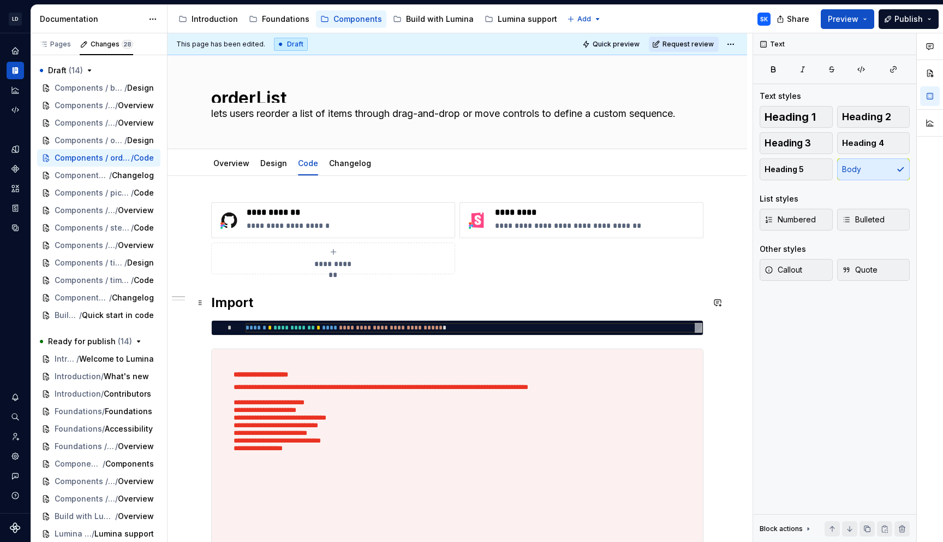
click at [263, 305] on h2 "Import" at bounding box center [457, 302] width 492 height 17
click at [507, 326] on div "**********" at bounding box center [474, 328] width 457 height 10
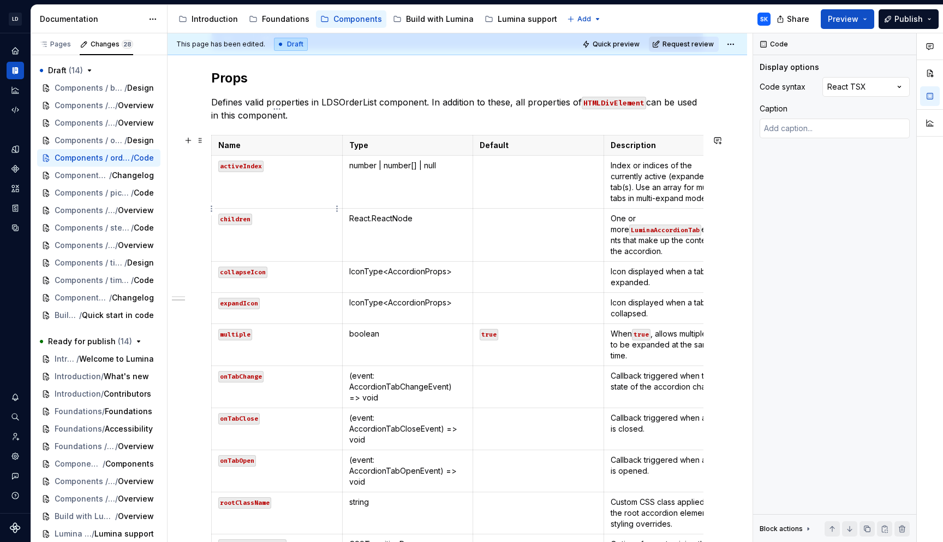
scroll to position [951, 0]
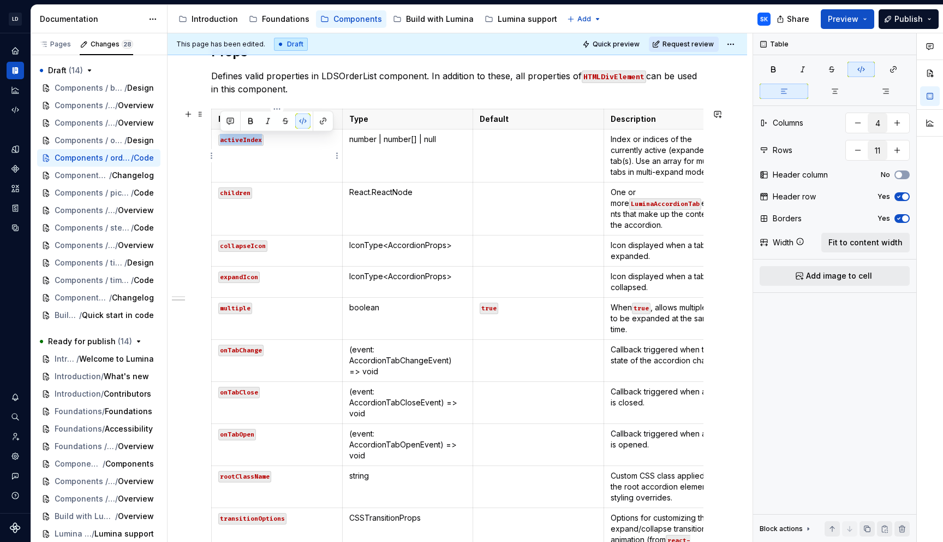
drag, startPoint x: 265, startPoint y: 138, endPoint x: 219, endPoint y: 138, distance: 45.9
click at [219, 138] on p "activeIndex" at bounding box center [276, 139] width 117 height 11
click at [873, 70] on button "button" at bounding box center [861, 69] width 27 height 15
click at [272, 141] on p "autoOptionFocus" at bounding box center [276, 139] width 117 height 11
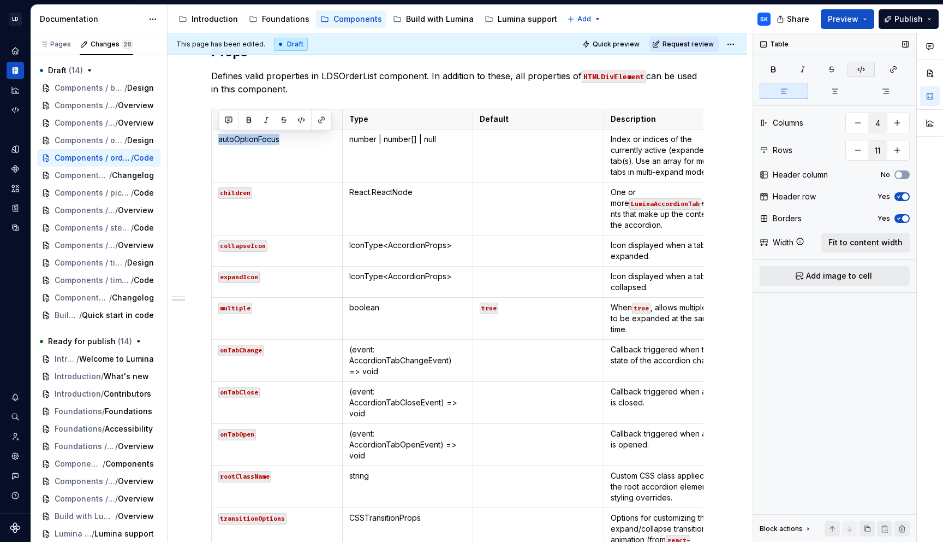
click at [857, 70] on button "button" at bounding box center [861, 69] width 27 height 15
click at [409, 160] on td "number | number[] | null" at bounding box center [407, 155] width 131 height 53
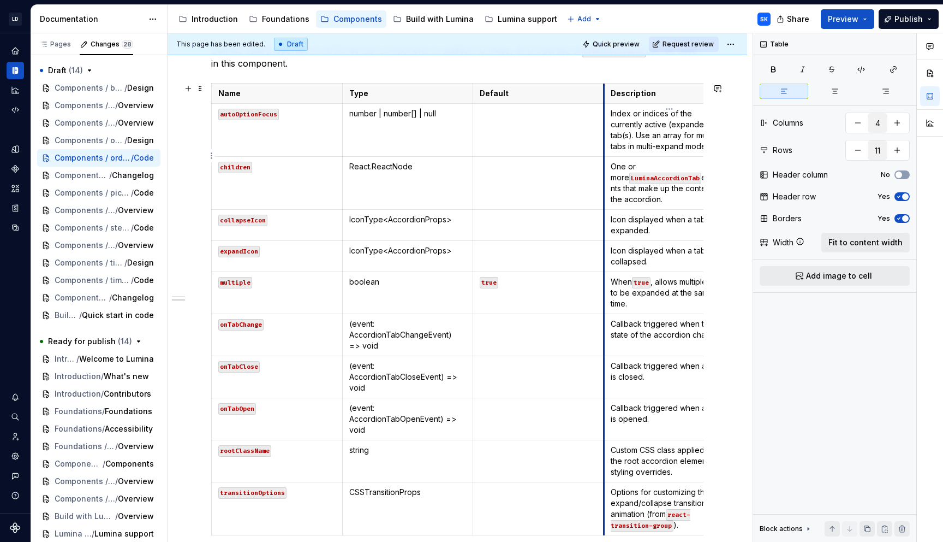
scroll to position [925, 0]
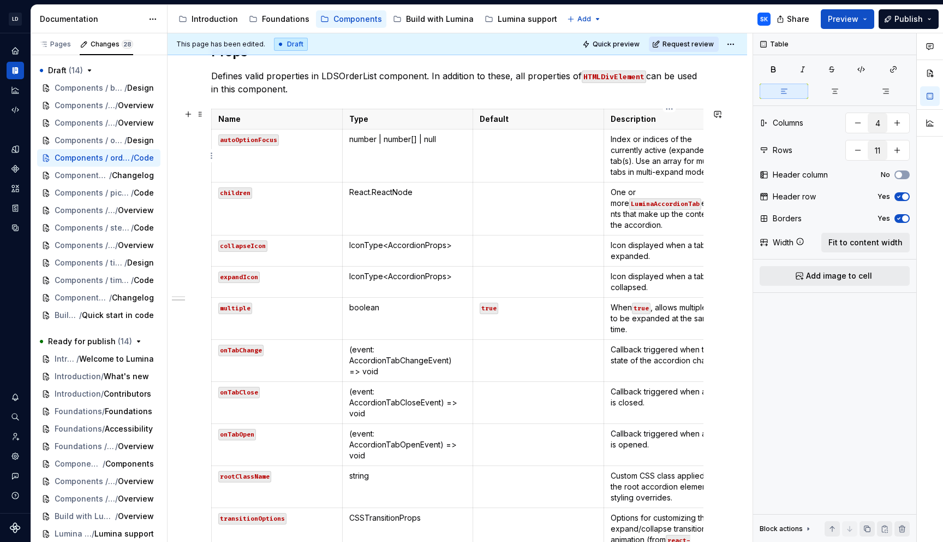
click at [670, 166] on p "Index or indices of the currently active (expanded) tab(s). Use an array for mu…" at bounding box center [669, 156] width 117 height 44
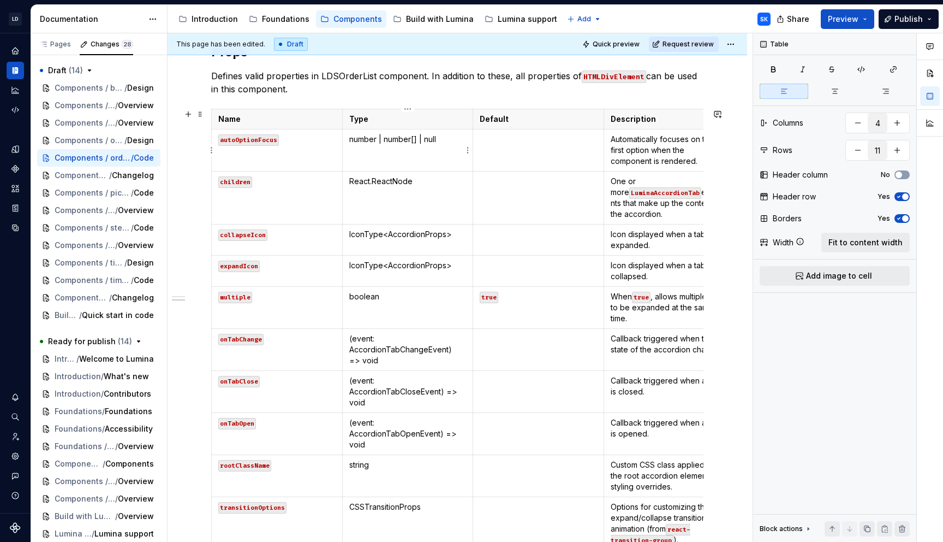
click at [438, 144] on p "number | number[] | null" at bounding box center [407, 139] width 117 height 11
drag, startPoint x: 443, startPoint y: 144, endPoint x: 349, endPoint y: 141, distance: 94.5
click at [349, 141] on p "number | number[] | null" at bounding box center [407, 139] width 117 height 11
click at [502, 138] on p at bounding box center [538, 139] width 117 height 11
click at [430, 198] on td "React.ReactNode" at bounding box center [407, 197] width 131 height 53
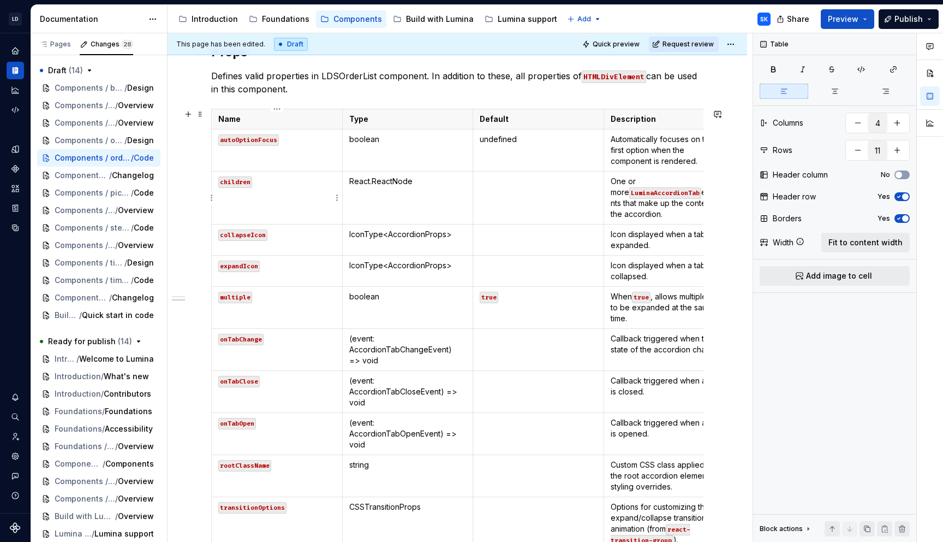
click at [239, 184] on code "children" at bounding box center [235, 181] width 34 height 11
click at [417, 185] on p "React.ReactNode" at bounding box center [407, 181] width 117 height 11
click at [376, 179] on p "React.ReactNode" at bounding box center [407, 181] width 117 height 11
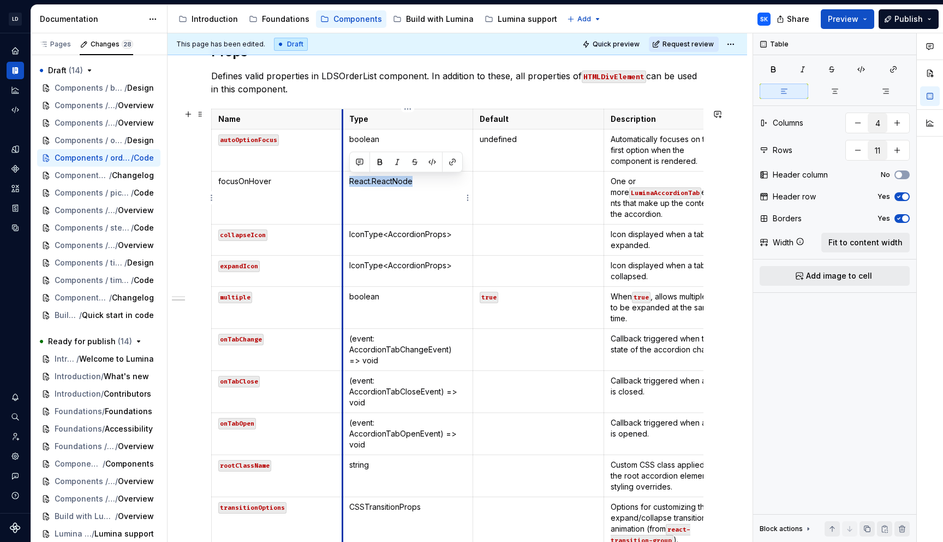
drag, startPoint x: 438, startPoint y: 179, endPoint x: 345, endPoint y: 179, distance: 92.8
click at [344, 179] on td "React.ReactNode" at bounding box center [407, 197] width 131 height 53
click at [540, 183] on p at bounding box center [538, 181] width 117 height 11
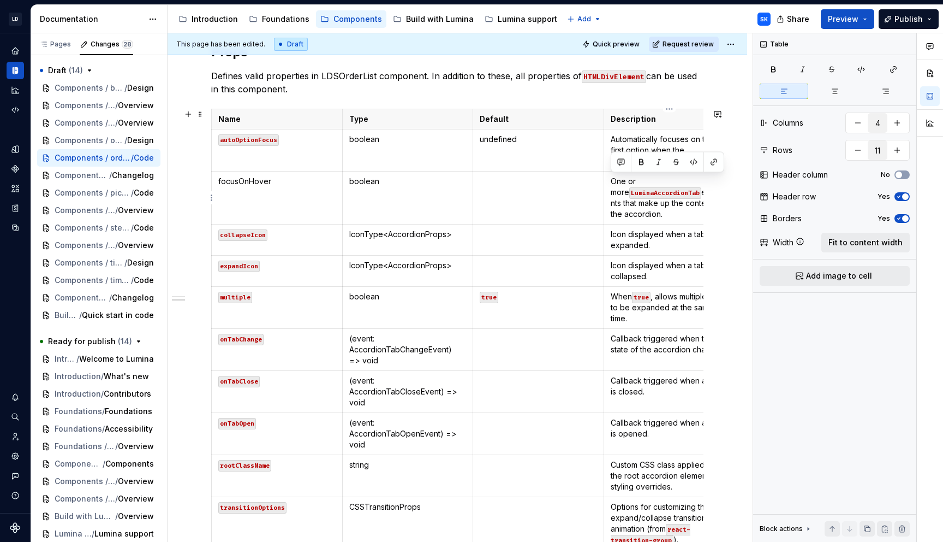
drag, startPoint x: 658, startPoint y: 217, endPoint x: 611, endPoint y: 180, distance: 59.4
click at [609, 180] on td "One or more LuminaAccordionTab elements that make up the content of the accordi…" at bounding box center [669, 197] width 131 height 53
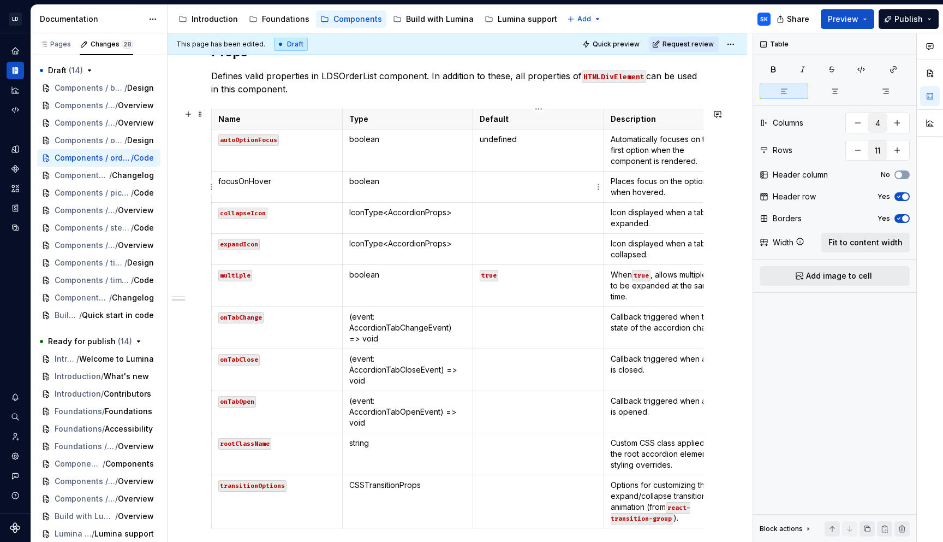
click at [561, 188] on td at bounding box center [538, 186] width 131 height 31
click at [512, 191] on td at bounding box center [538, 186] width 131 height 31
click at [265, 182] on p "focusOnHover" at bounding box center [276, 181] width 117 height 11
click at [867, 73] on button "button" at bounding box center [861, 69] width 27 height 15
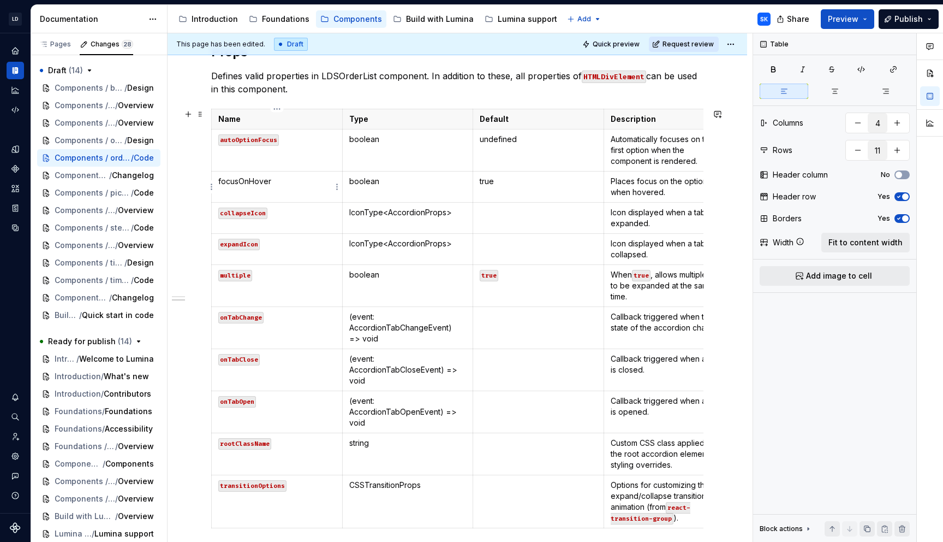
click at [277, 177] on p "focusOnHover" at bounding box center [276, 181] width 117 height 11
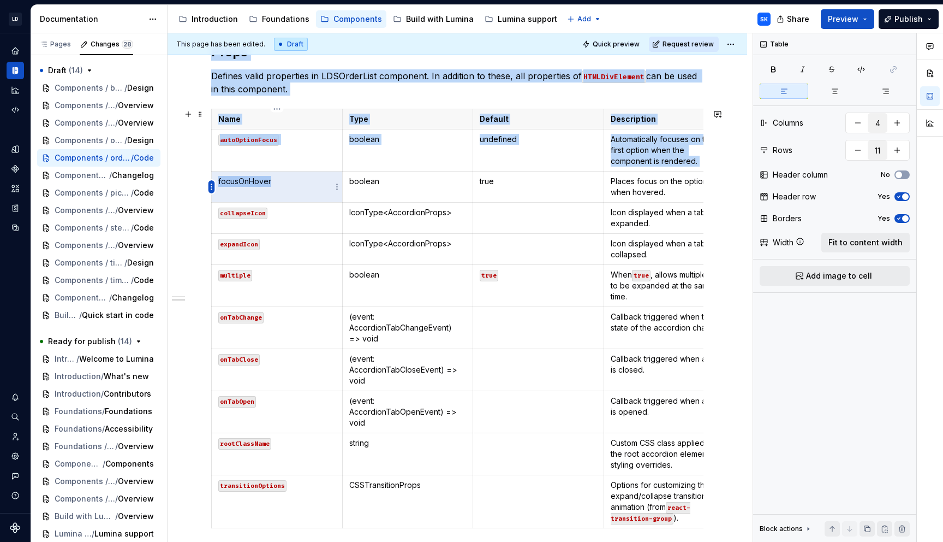
drag, startPoint x: 272, startPoint y: 181, endPoint x: 211, endPoint y: 181, distance: 61.1
click at [211, 181] on body "LD Lumina Web SK Dataset MxC-Fac Documentation Accessibility guide for tree Pag…" at bounding box center [471, 271] width 943 height 542
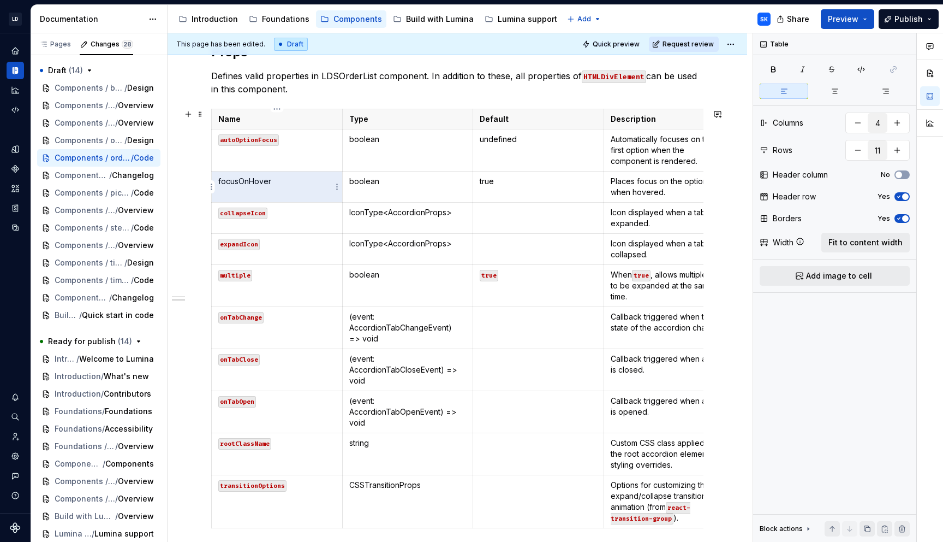
click at [258, 181] on p "focusOnHover" at bounding box center [276, 181] width 117 height 11
click at [300, 162] on button "button" at bounding box center [301, 161] width 15 height 15
click at [392, 171] on td "boolean" at bounding box center [407, 186] width 131 height 31
click at [504, 182] on p "true" at bounding box center [538, 181] width 117 height 11
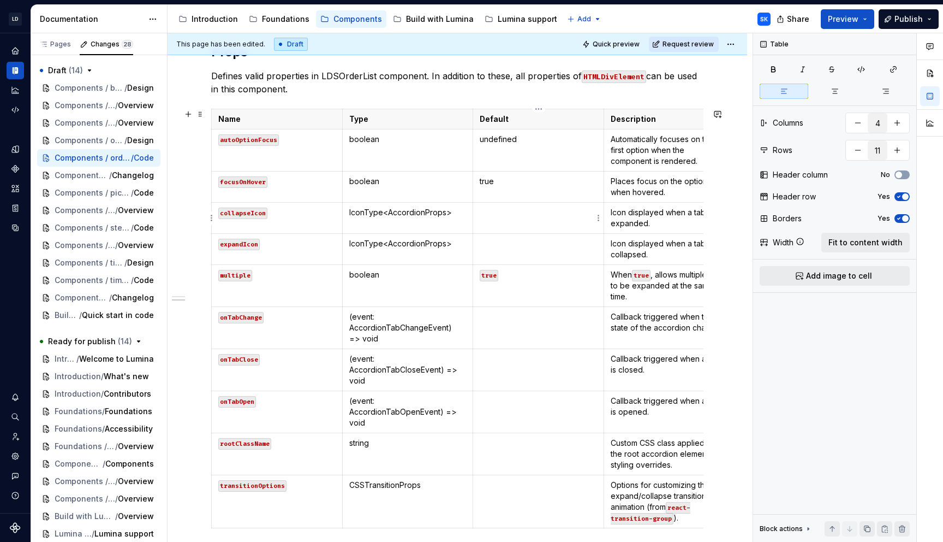
click at [501, 217] on p at bounding box center [538, 212] width 117 height 11
click at [253, 216] on code "collapseIcon" at bounding box center [242, 212] width 49 height 11
click at [376, 211] on p "IconType<AccordionProps>" at bounding box center [407, 212] width 117 height 11
drag, startPoint x: 453, startPoint y: 212, endPoint x: 348, endPoint y: 212, distance: 104.3
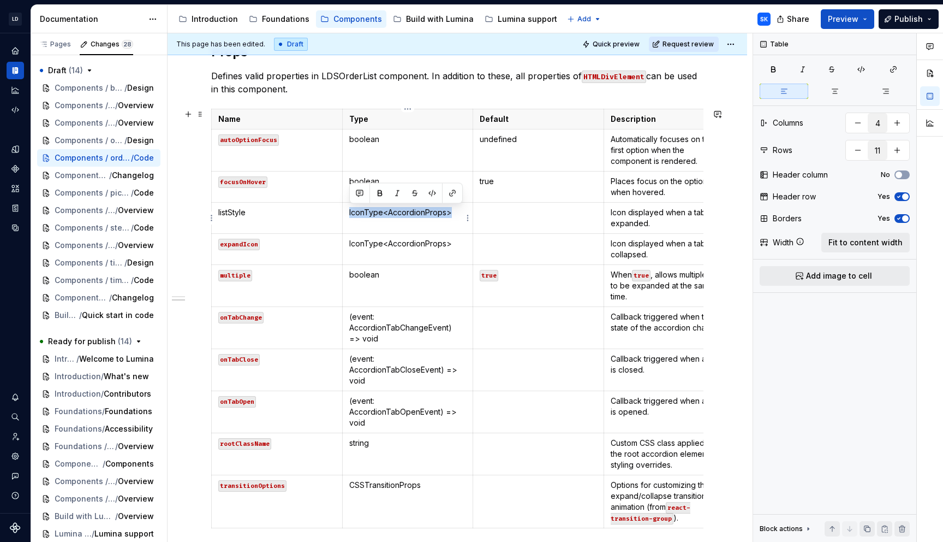
click at [348, 212] on td "IconType<AccordionProps>" at bounding box center [407, 218] width 131 height 31
click at [679, 229] on td "Icon displayed when a tab is expanded." at bounding box center [669, 218] width 131 height 31
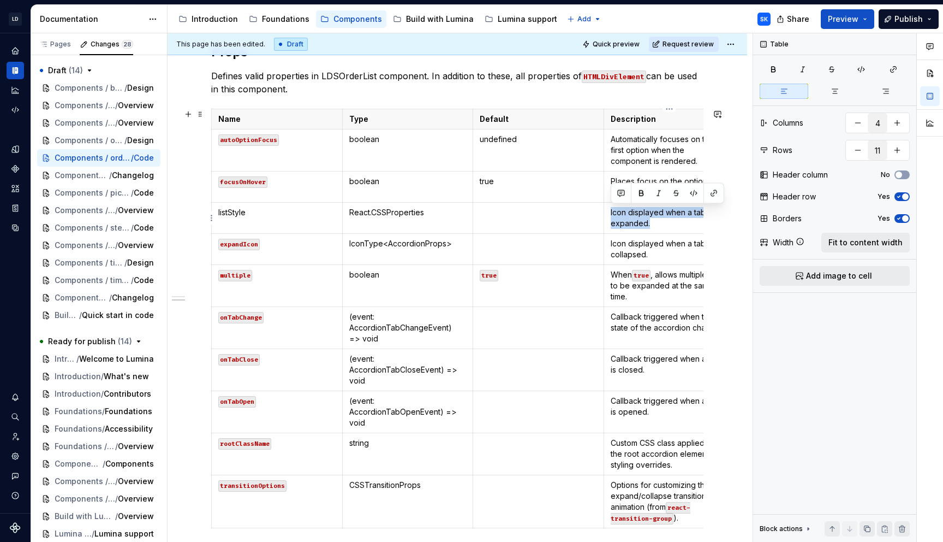
drag, startPoint x: 663, startPoint y: 225, endPoint x: 610, endPoint y: 212, distance: 54.5
click at [610, 212] on td "Icon displayed when a tab is expanded." at bounding box center [669, 218] width 131 height 31
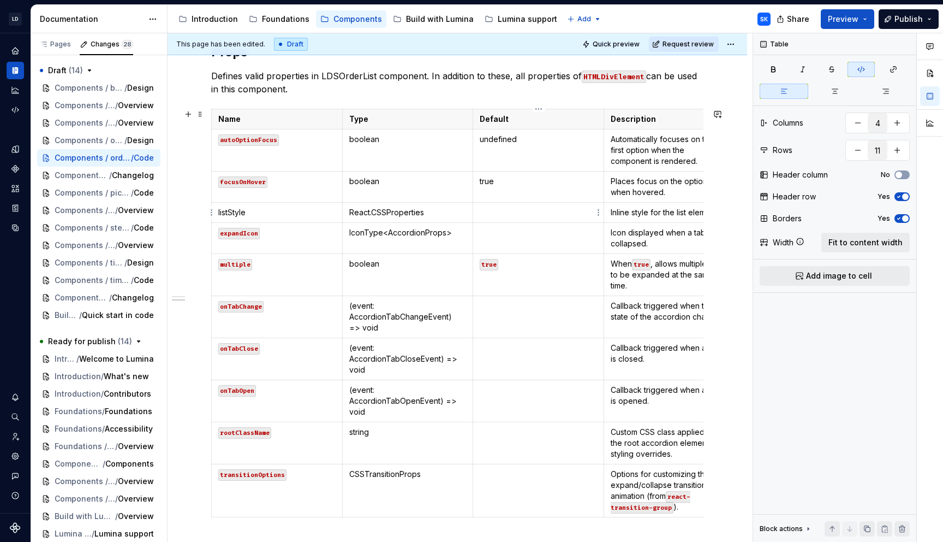
click at [568, 212] on p at bounding box center [538, 212] width 117 height 11
click at [240, 210] on p "listStyle" at bounding box center [276, 212] width 117 height 11
click at [297, 194] on button "button" at bounding box center [301, 193] width 15 height 15
click at [542, 213] on p "undefined" at bounding box center [538, 212] width 117 height 11
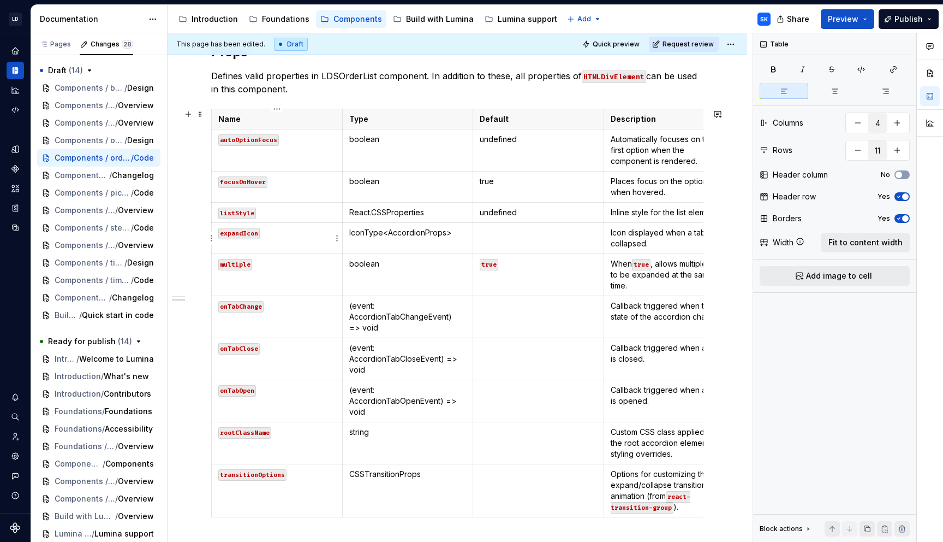
click at [244, 237] on code "expandIcon" at bounding box center [238, 233] width 41 height 11
click at [239, 233] on p "dragdrop" at bounding box center [276, 232] width 117 height 11
click at [303, 217] on button "button" at bounding box center [301, 213] width 15 height 15
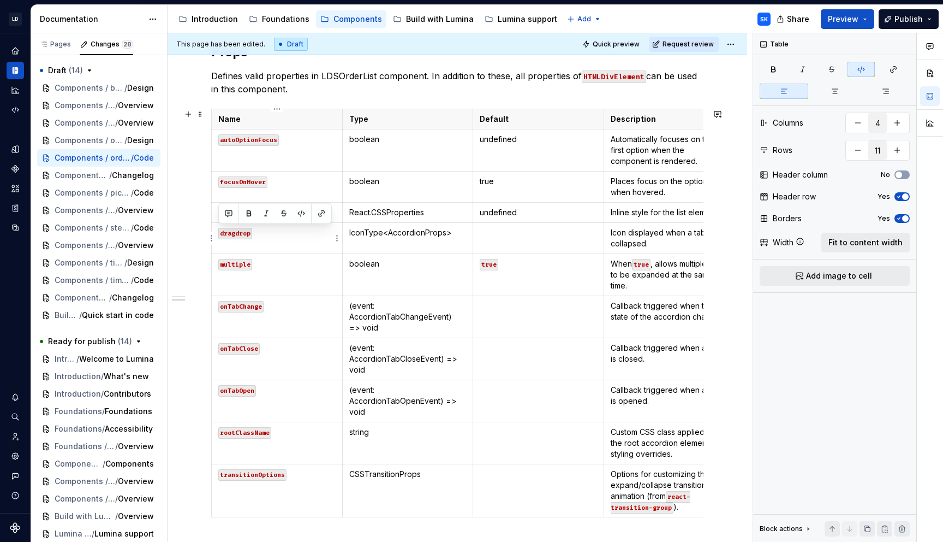
click at [337, 245] on td "dragdrop" at bounding box center [277, 238] width 131 height 31
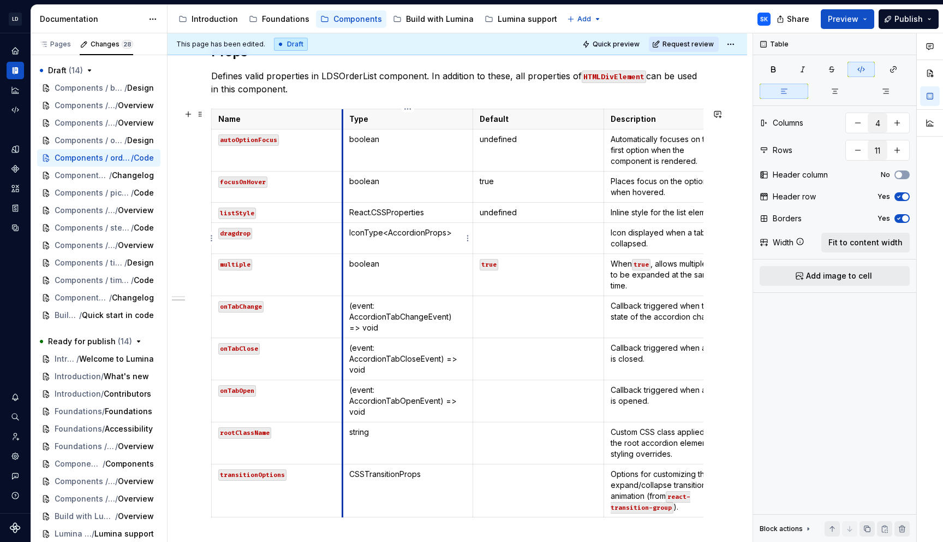
click at [378, 239] on td "IconType<AccordionProps>" at bounding box center [407, 238] width 131 height 31
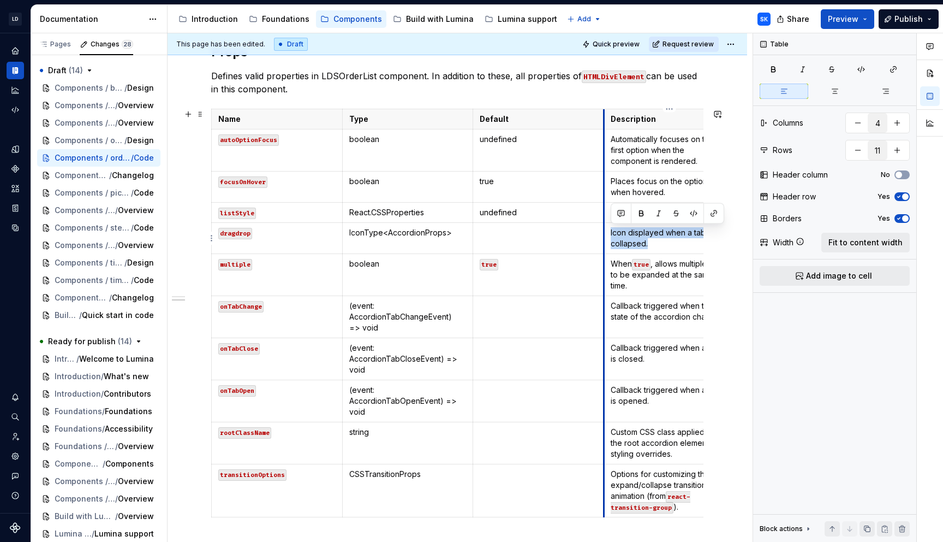
drag, startPoint x: 663, startPoint y: 248, endPoint x: 606, endPoint y: 233, distance: 58.3
click at [606, 233] on td "Icon displayed when a tab is collapsed." at bounding box center [669, 238] width 131 height 31
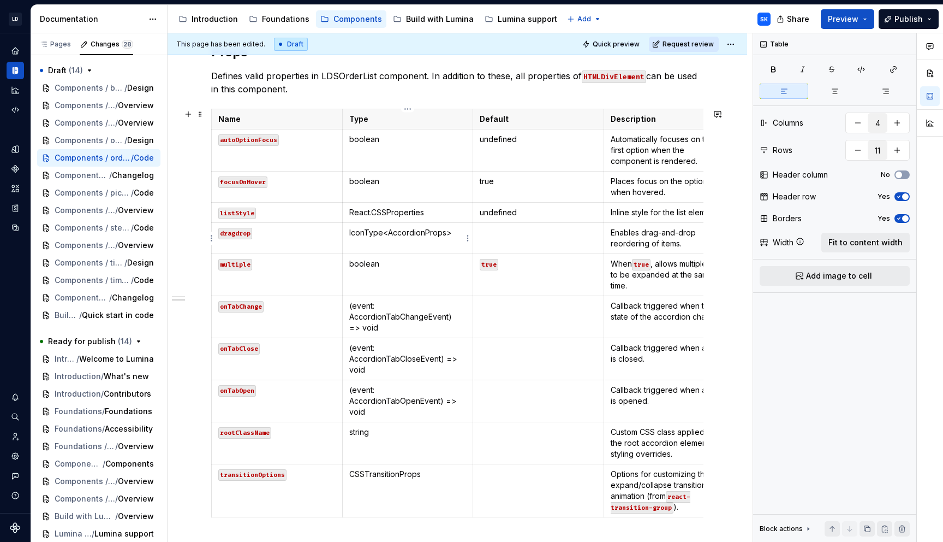
type textarea "*"
drag, startPoint x: 449, startPoint y: 233, endPoint x: 345, endPoint y: 233, distance: 104.3
click at [345, 233] on td "IconType<AccordionProps>" at bounding box center [407, 238] width 131 height 31
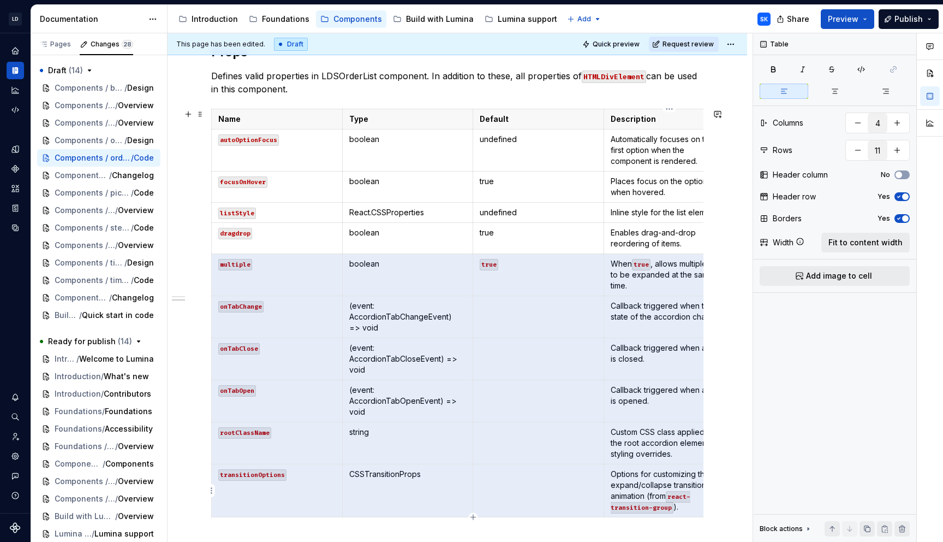
drag, startPoint x: 496, startPoint y: 465, endPoint x: 640, endPoint y: 484, distance: 145.4
click at [640, 484] on tbody "Name Type Default Description autoOptionFocus boolean undefined Automatically f…" at bounding box center [474, 313] width 524 height 408
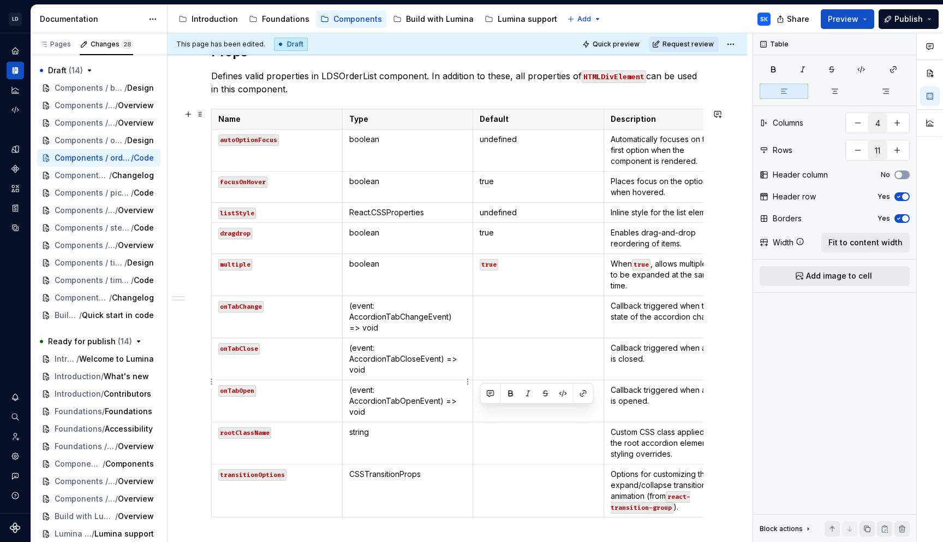
scroll to position [986, 0]
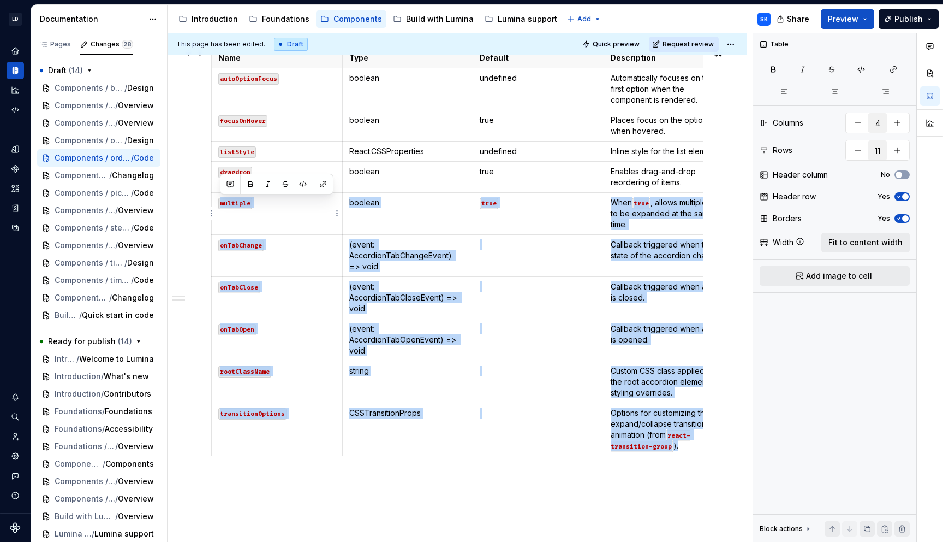
drag, startPoint x: 687, startPoint y: 508, endPoint x: 216, endPoint y: 206, distance: 559.4
click at [216, 206] on tbody "Name Type Default Description autoOptionFocus boolean undefined Automatically f…" at bounding box center [474, 252] width 524 height 408
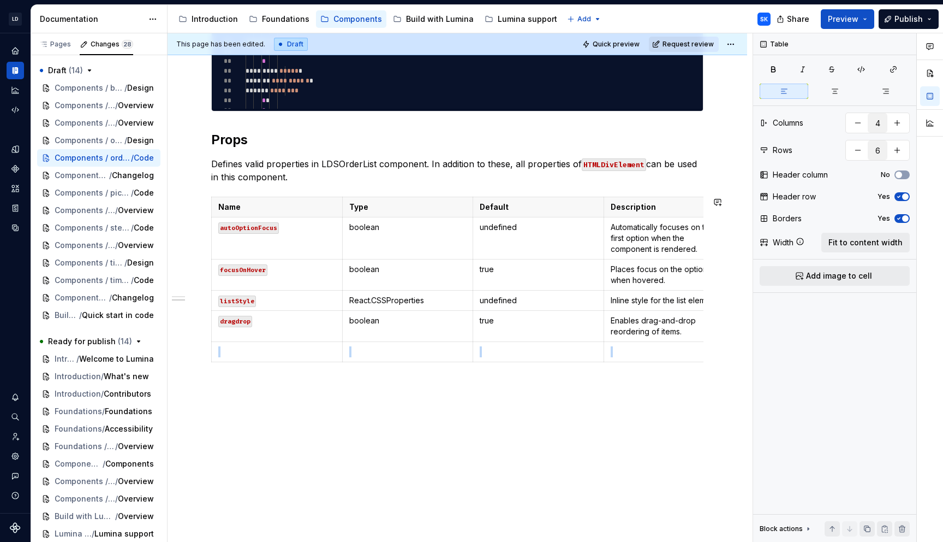
scroll to position [844, 0]
click at [474, 355] on icon "button" at bounding box center [473, 353] width 9 height 9
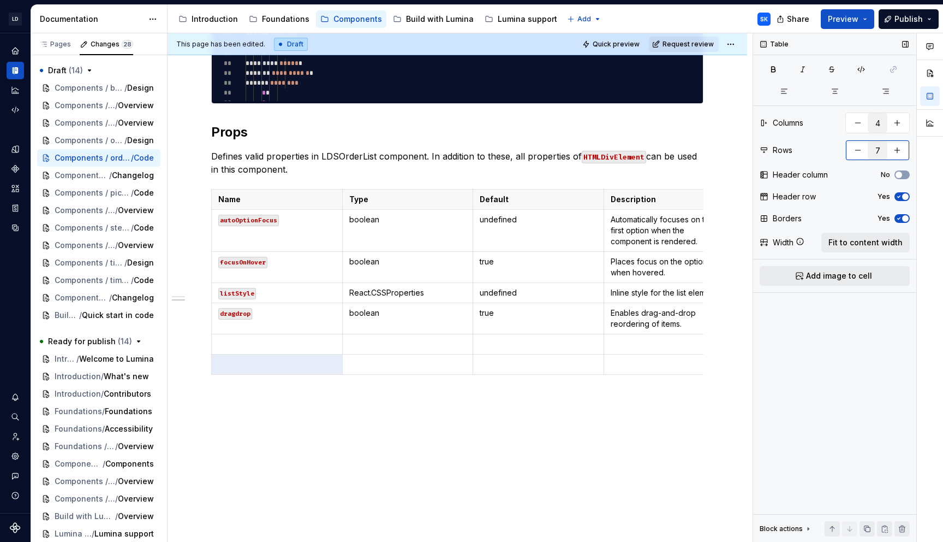
click at [897, 150] on button "button" at bounding box center [898, 150] width 20 height 20
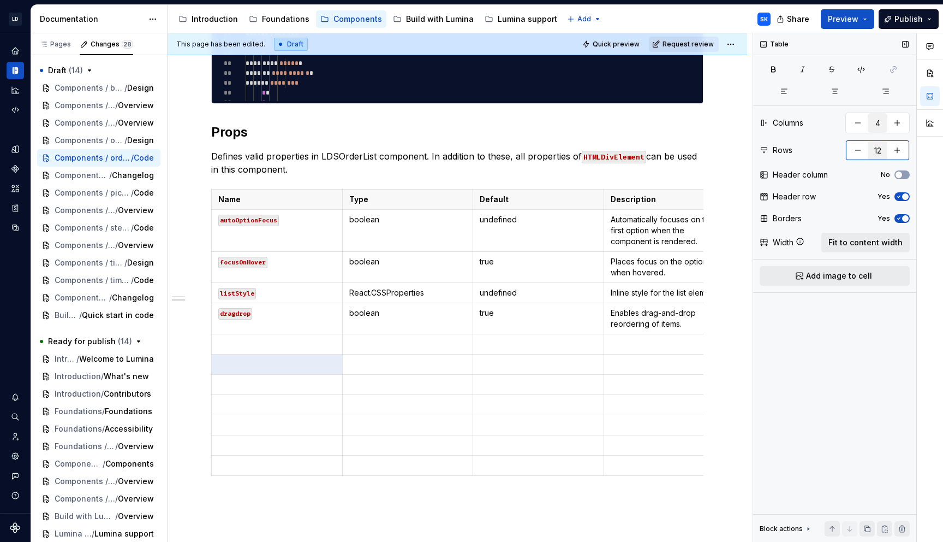
click at [897, 150] on button "button" at bounding box center [898, 150] width 20 height 20
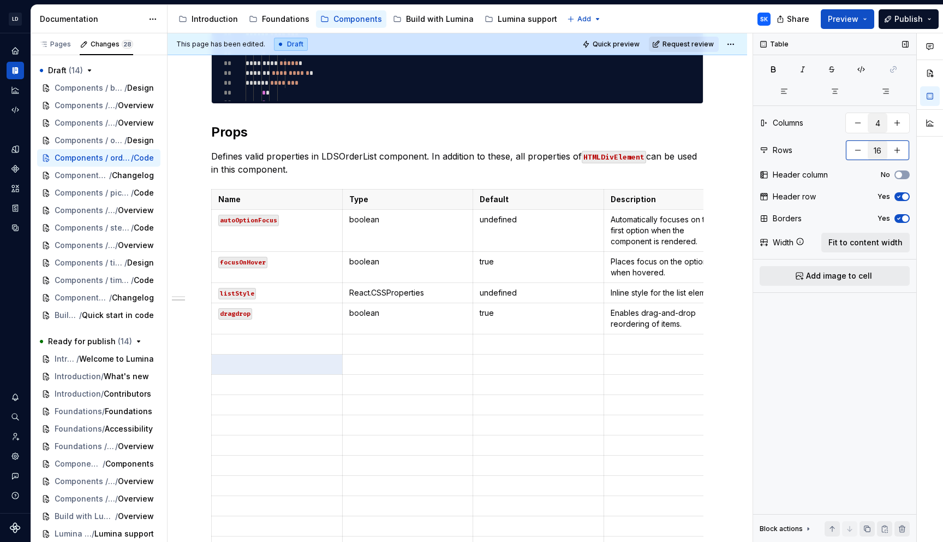
type input "17"
click at [319, 351] on td at bounding box center [277, 344] width 131 height 20
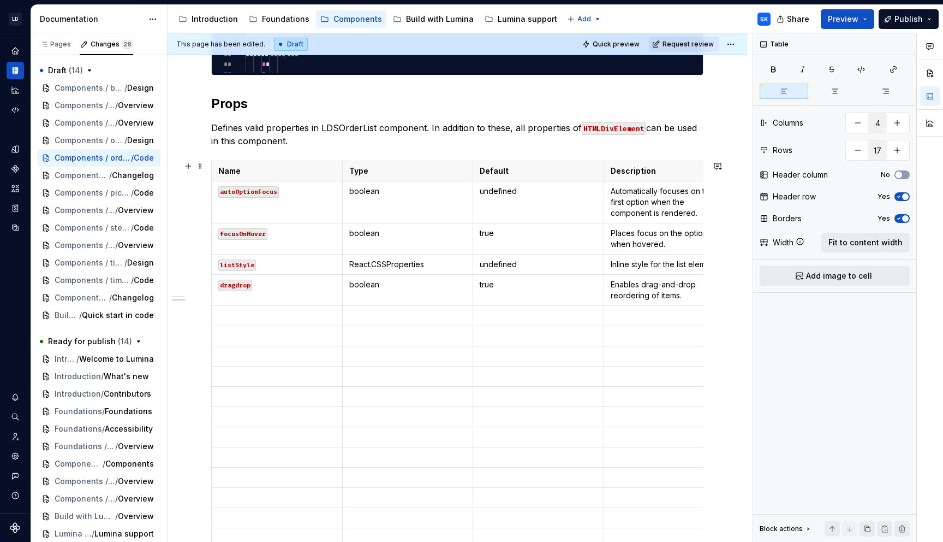
type textarea "*"
click at [222, 199] on td "autoOptionFocus" at bounding box center [277, 202] width 131 height 42
click at [209, 199] on html "LD Lumina Web SK Dataset MxC-Fac Documentation Accessibility guide for tree Pag…" at bounding box center [471, 271] width 943 height 542
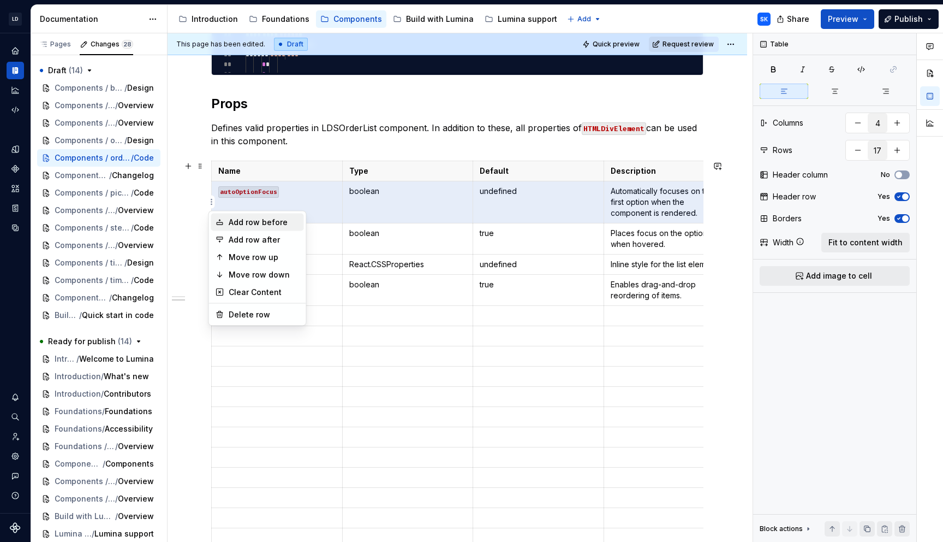
click at [240, 226] on div "Add row before" at bounding box center [264, 222] width 71 height 11
type input "18"
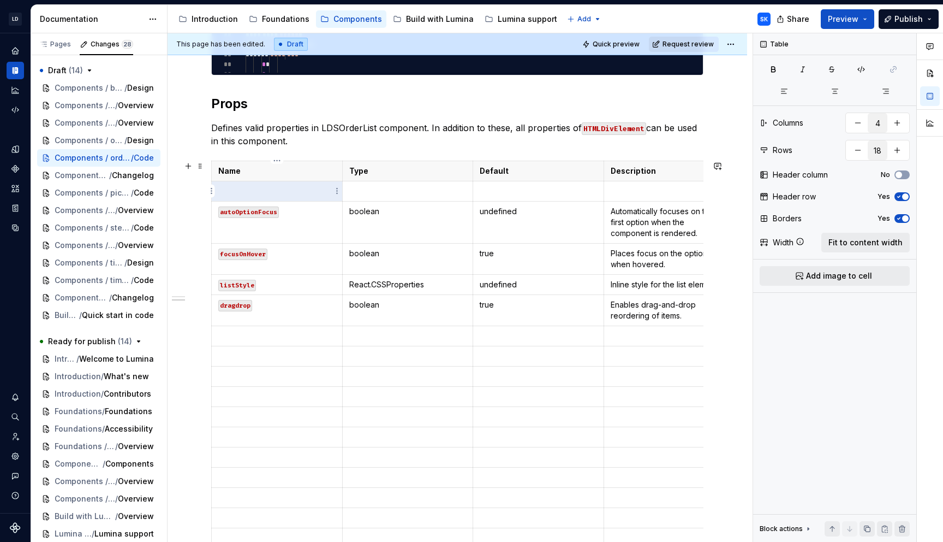
click at [262, 190] on p at bounding box center [276, 191] width 117 height 11
click at [531, 182] on td at bounding box center [538, 191] width 131 height 20
click at [524, 189] on p at bounding box center [538, 191] width 117 height 11
click at [679, 186] on p at bounding box center [669, 191] width 117 height 11
click at [650, 191] on p "An array of objects to reorder." at bounding box center [669, 191] width 117 height 11
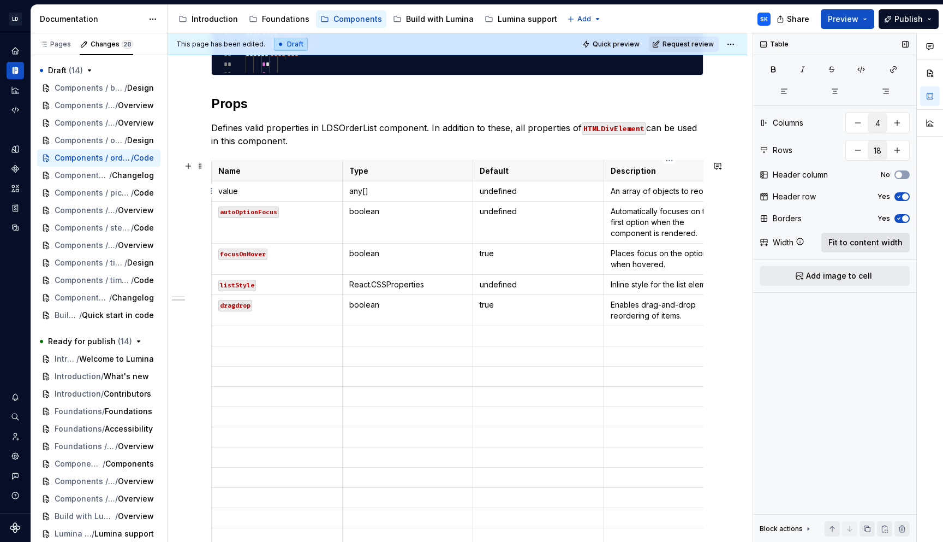
click at [864, 242] on span "Fit to content width" at bounding box center [866, 242] width 74 height 11
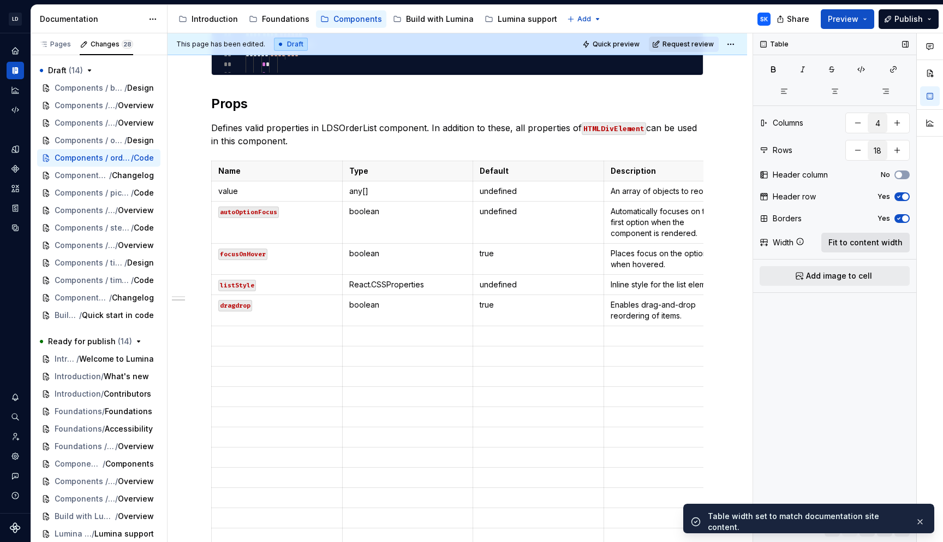
click at [859, 239] on span "Fit to content width" at bounding box center [866, 242] width 74 height 11
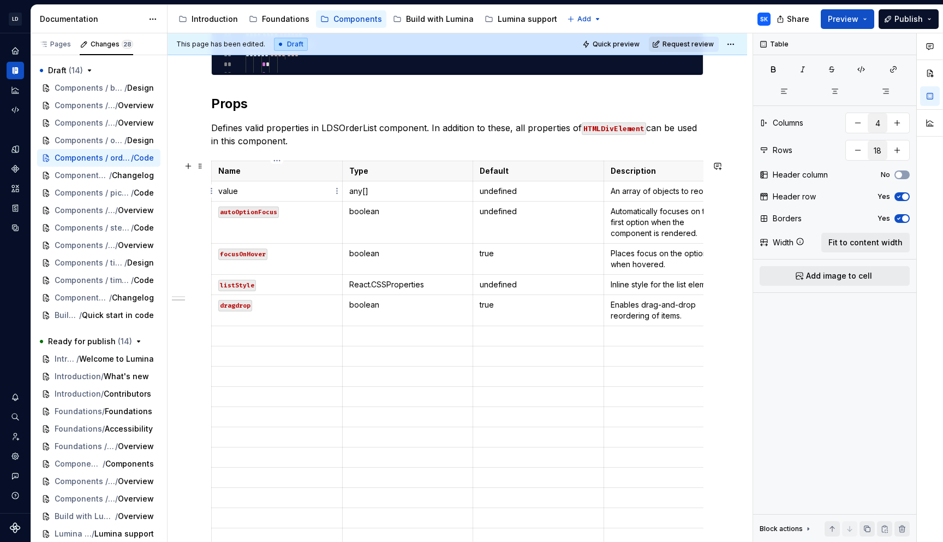
click at [230, 193] on p "value" at bounding box center [276, 191] width 117 height 11
click at [305, 172] on button "button" at bounding box center [301, 171] width 15 height 15
click at [529, 186] on p "undefined" at bounding box center [538, 191] width 117 height 11
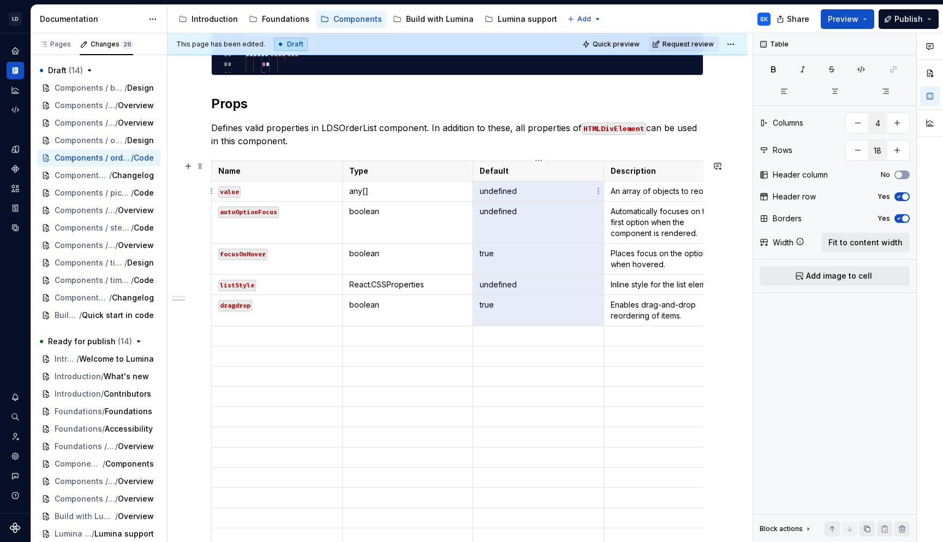
drag, startPoint x: 528, startPoint y: 310, endPoint x: 493, endPoint y: 193, distance: 122.6
click at [493, 193] on tbody "Name Type Default Description value any[] undefined An array of objects to reor…" at bounding box center [474, 364] width 524 height 407
click at [858, 70] on icon "button" at bounding box center [861, 69] width 9 height 9
click at [674, 319] on p "Enables drag-and-drop reordering of items." at bounding box center [669, 310] width 117 height 22
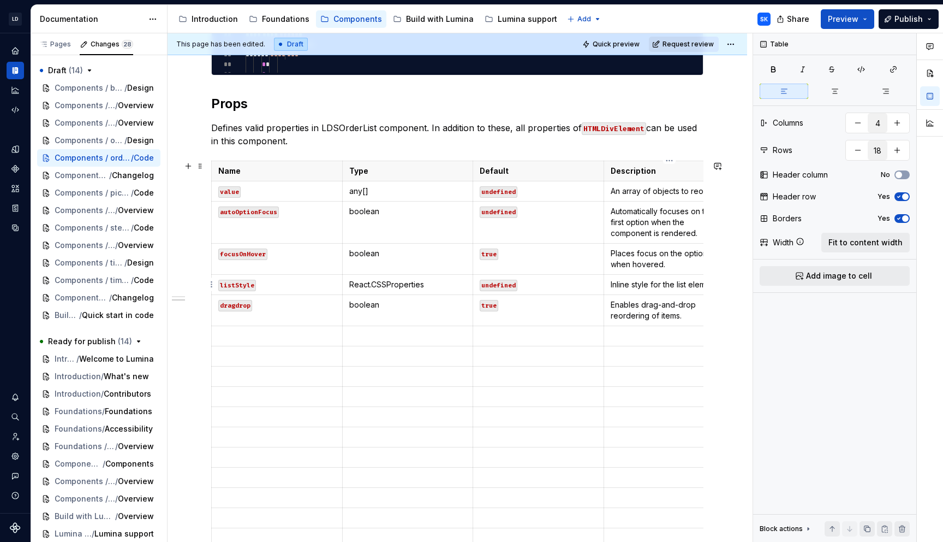
click at [688, 286] on p "Inline style for the list element." at bounding box center [669, 284] width 117 height 11
click at [670, 265] on p "Places focus on the option when hovered." at bounding box center [669, 259] width 117 height 22
click at [842, 246] on span "Fit to content width" at bounding box center [866, 242] width 74 height 11
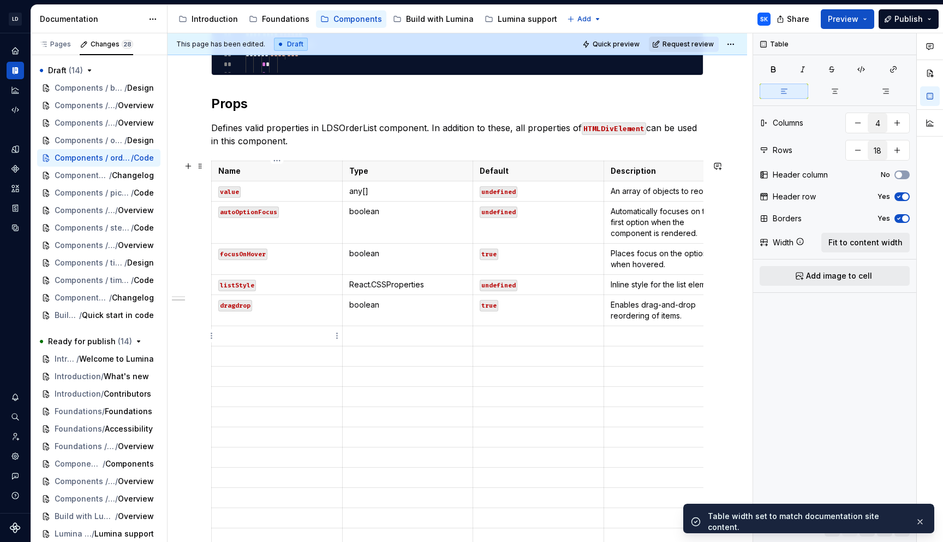
click at [307, 333] on p at bounding box center [276, 335] width 117 height 11
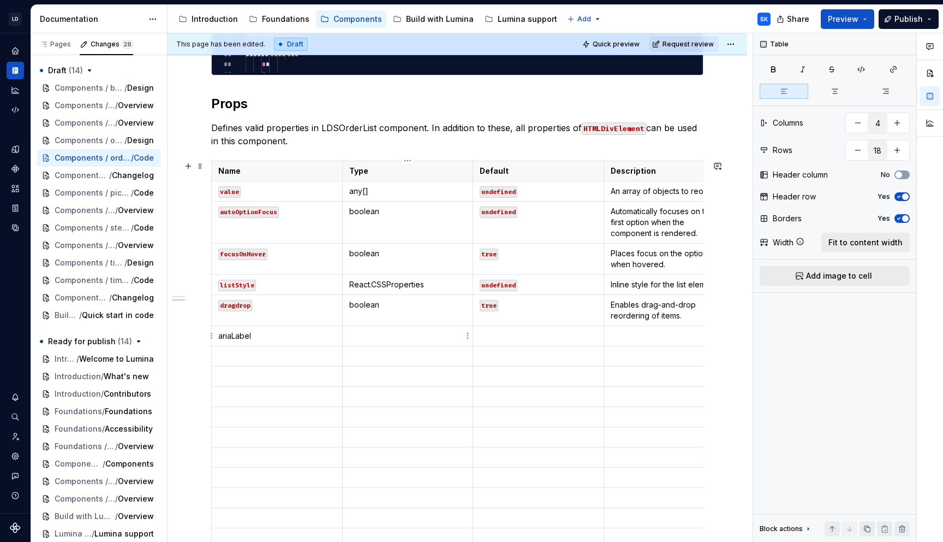
click at [377, 343] on td at bounding box center [407, 336] width 131 height 20
click at [674, 336] on p at bounding box center [669, 335] width 117 height 11
click at [670, 347] on td at bounding box center [669, 341] width 131 height 31
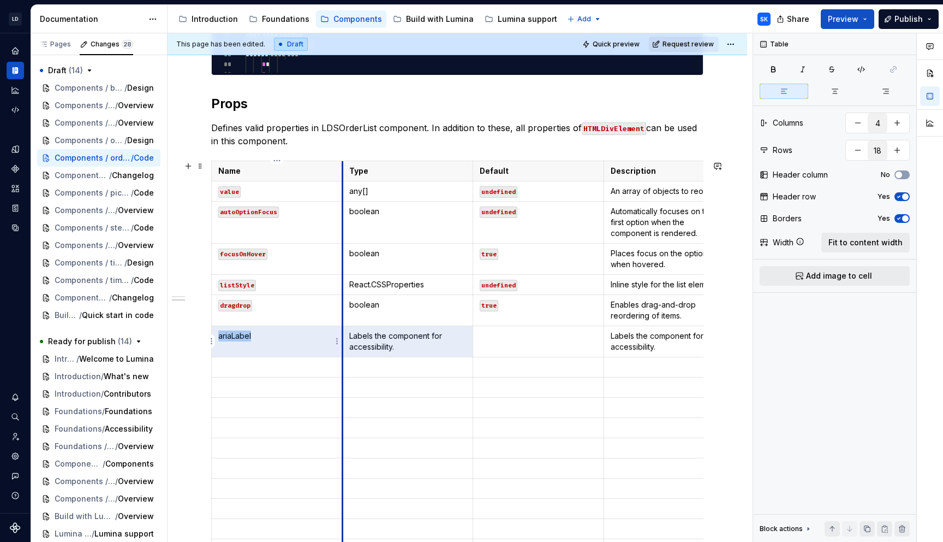
drag, startPoint x: 401, startPoint y: 352, endPoint x: 343, endPoint y: 331, distance: 61.7
click at [343, 331] on td "Labels the component for accessibility." at bounding box center [407, 341] width 131 height 31
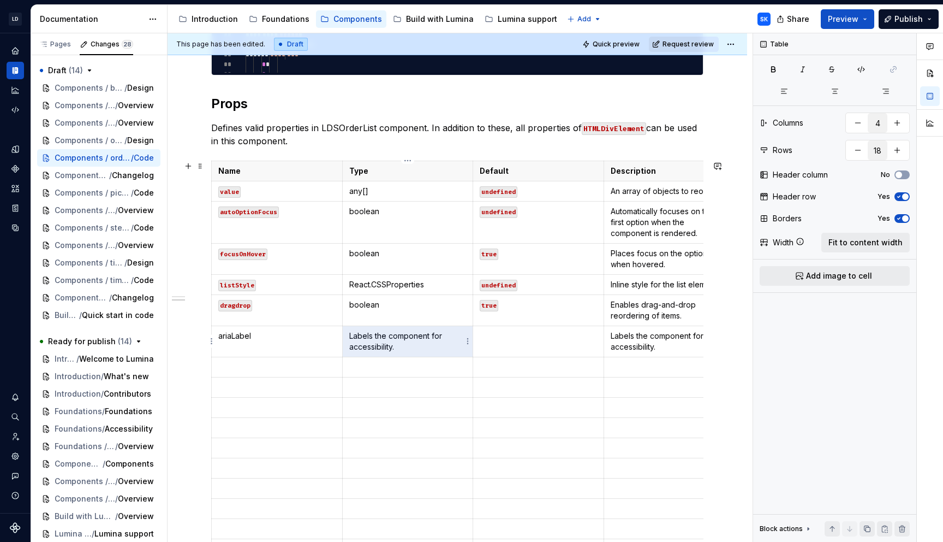
click at [391, 347] on p "Labels the component for accessibility." at bounding box center [407, 341] width 117 height 22
drag, startPoint x: 403, startPoint y: 348, endPoint x: 346, endPoint y: 338, distance: 58.1
click at [346, 338] on td "Labels the component for accessibility." at bounding box center [407, 341] width 131 height 31
drag, startPoint x: 350, startPoint y: 334, endPoint x: 406, endPoint y: 349, distance: 57.6
click at [406, 349] on p "Labels the component for accessibility." at bounding box center [407, 341] width 117 height 22
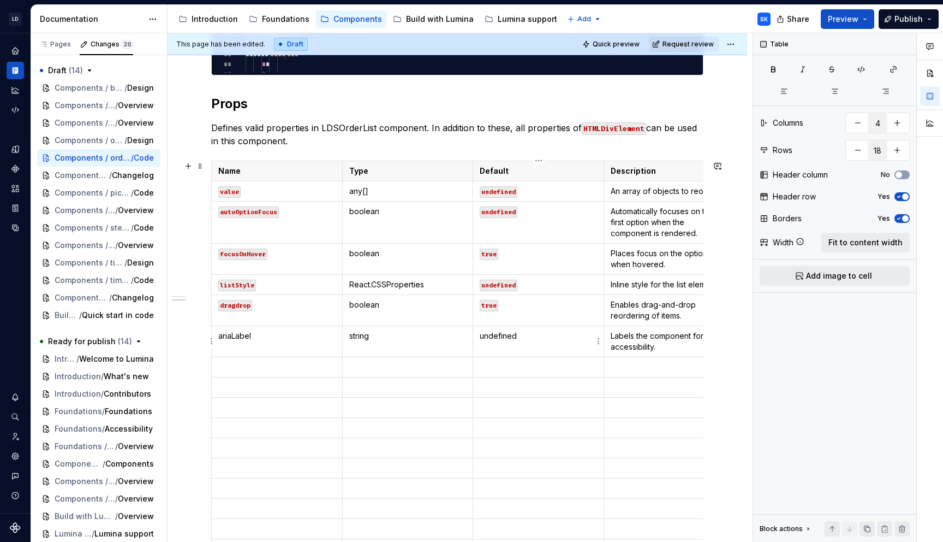
click at [514, 331] on p "undefined" at bounding box center [538, 335] width 117 height 11
click at [504, 334] on p "undefined" at bounding box center [538, 335] width 117 height 11
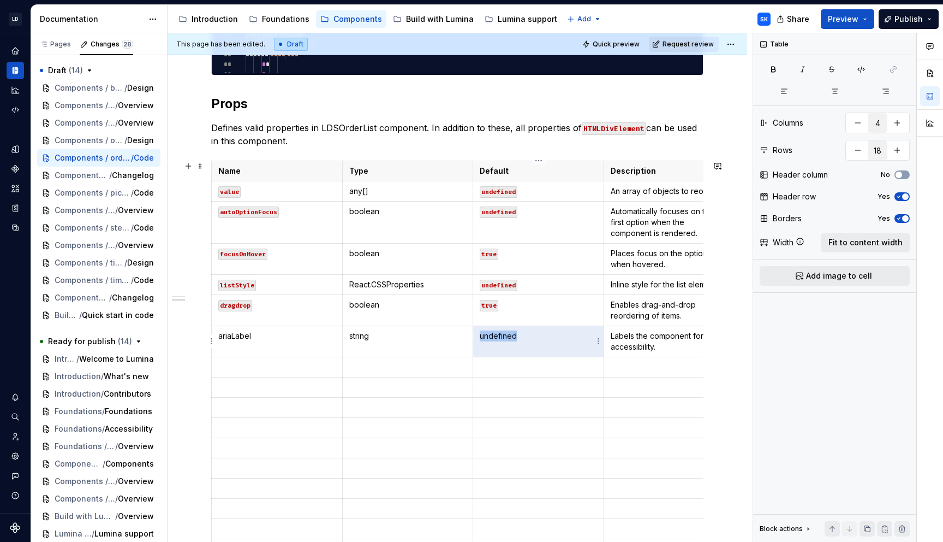
click at [504, 334] on p "undefined" at bounding box center [538, 335] width 117 height 11
click at [564, 314] on button "button" at bounding box center [563, 315] width 15 height 15
click at [535, 340] on p "undefined" at bounding box center [538, 335] width 117 height 11
click at [252, 340] on p "ariaLabel" at bounding box center [276, 335] width 117 height 11
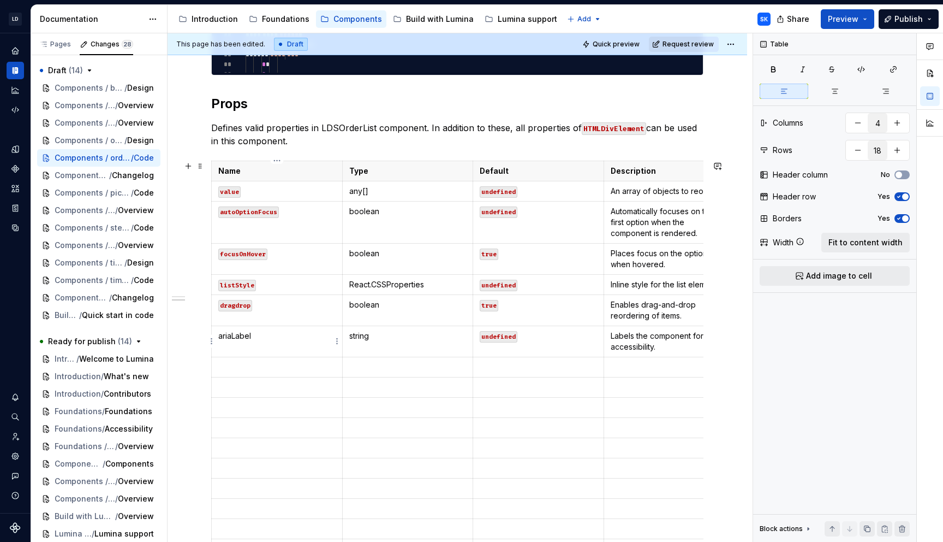
click at [240, 338] on p "ariaLabel" at bounding box center [276, 335] width 117 height 11
click at [298, 313] on button "button" at bounding box center [301, 315] width 15 height 15
click at [289, 371] on p at bounding box center [276, 366] width 117 height 11
click at [211, 340] on html "LD Lumina Web SK Dataset MxC-Fac Documentation Accessibility guide for tree Pag…" at bounding box center [471, 271] width 943 height 542
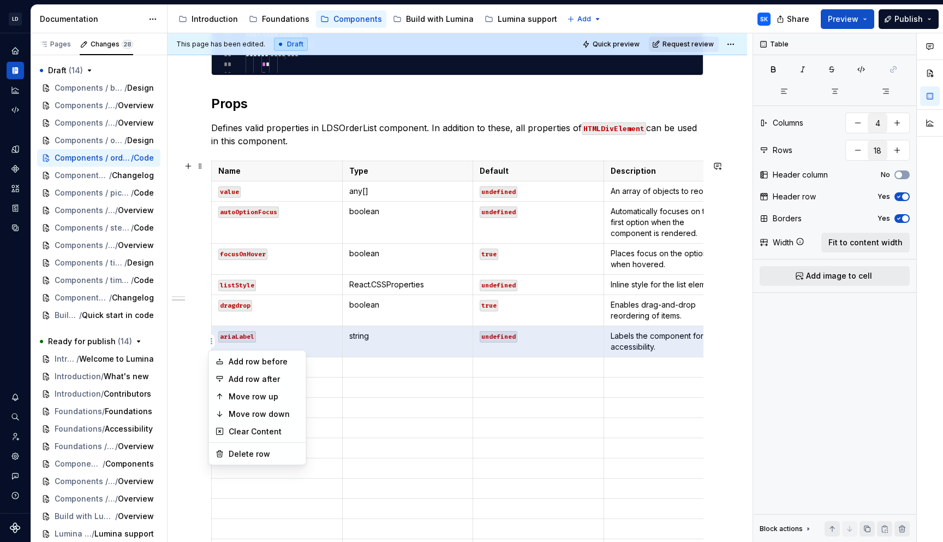
click at [390, 376] on html "LD Lumina Web SK Dataset MxC-Fac Documentation Accessibility guide for tree Pag…" at bounding box center [471, 271] width 943 height 542
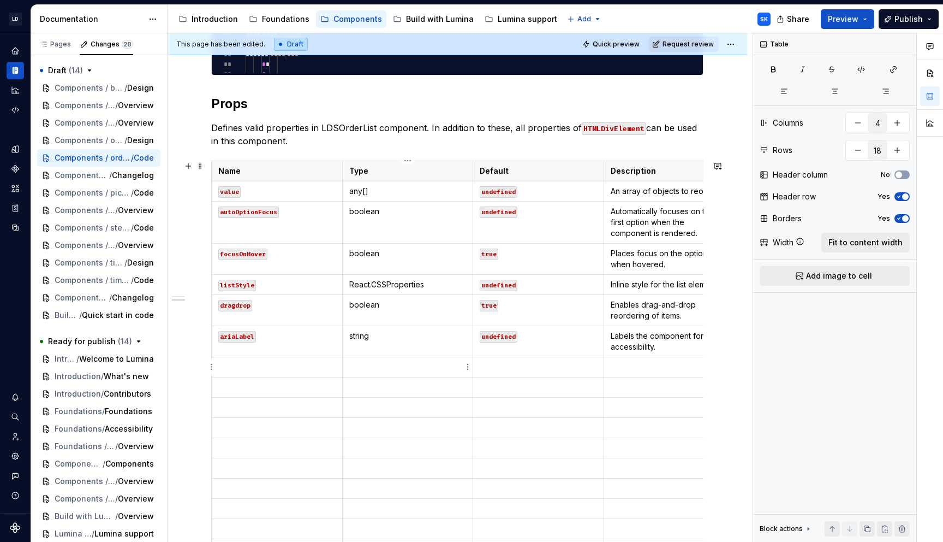
click at [286, 364] on p at bounding box center [276, 366] width 117 height 11
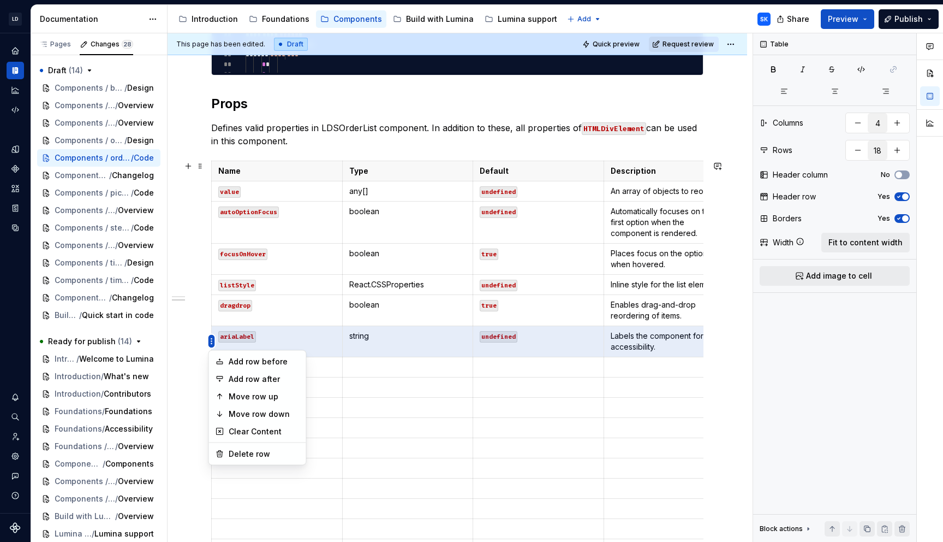
click at [215, 239] on html "LD Lumina Web SK Dataset MxC-Fac Documentation Accessibility guide for tree Pag…" at bounding box center [471, 271] width 943 height 542
click at [363, 348] on html "LD Lumina Web SK Dataset MxC-Fac Documentation Accessibility guide for tree Pag…" at bounding box center [471, 271] width 943 height 542
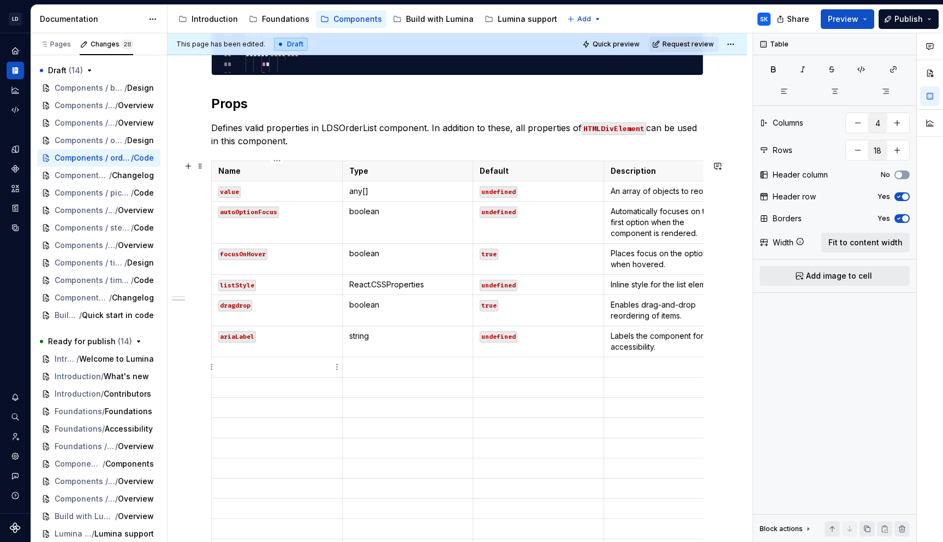
click at [321, 366] on p at bounding box center [276, 366] width 117 height 11
click at [298, 366] on p at bounding box center [276, 366] width 117 height 11
type textarea "*"
